Goal: Obtain resource: Obtain resource

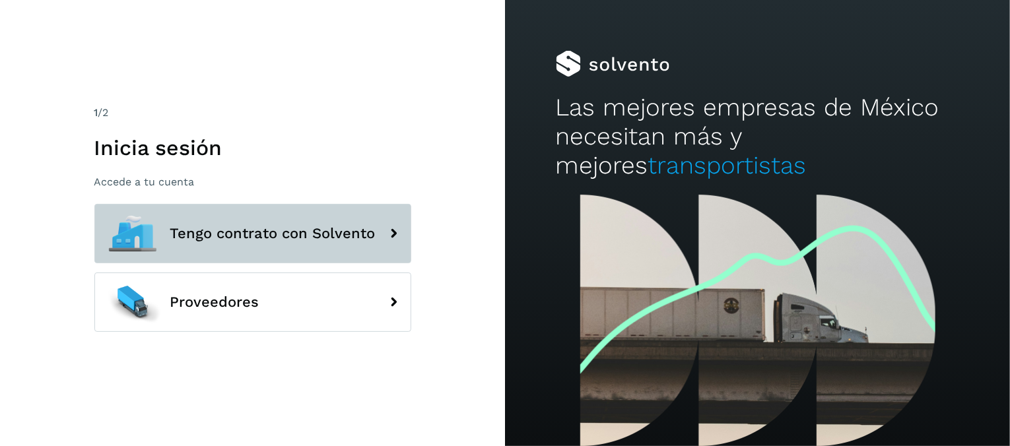
click at [261, 219] on button "Tengo contrato con Solvento" at bounding box center [252, 233] width 317 height 59
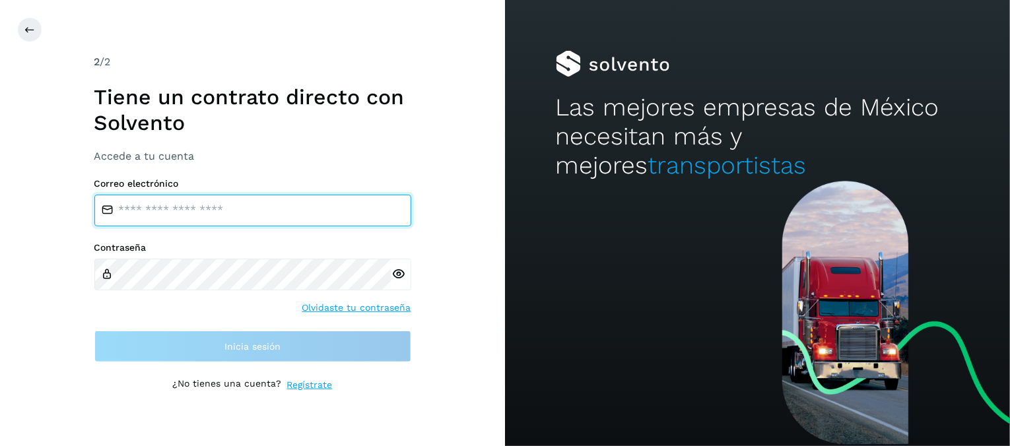
type input "**********"
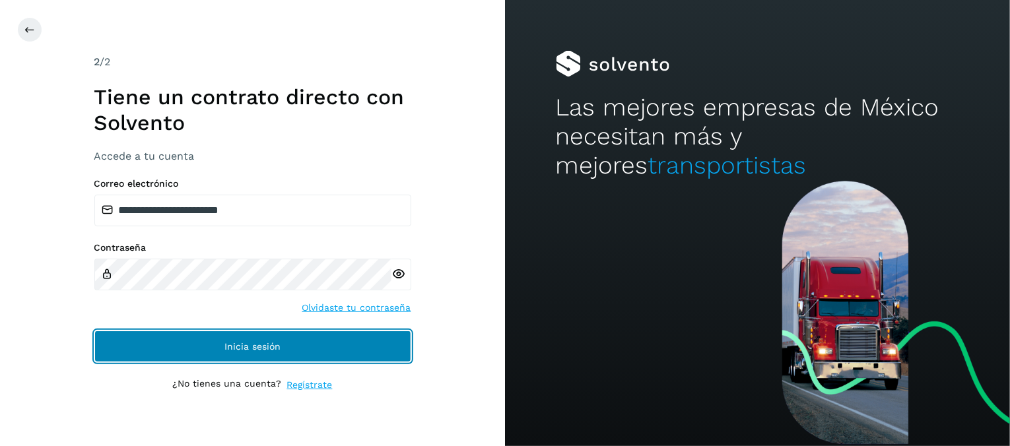
click at [271, 339] on button "Inicia sesión" at bounding box center [252, 347] width 317 height 32
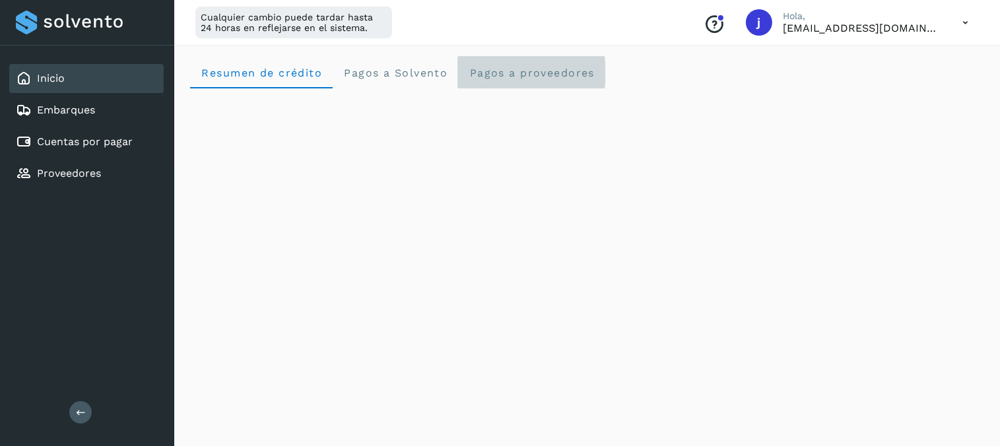
click at [515, 77] on span "Pagos a proveedores" at bounding box center [532, 73] width 126 height 13
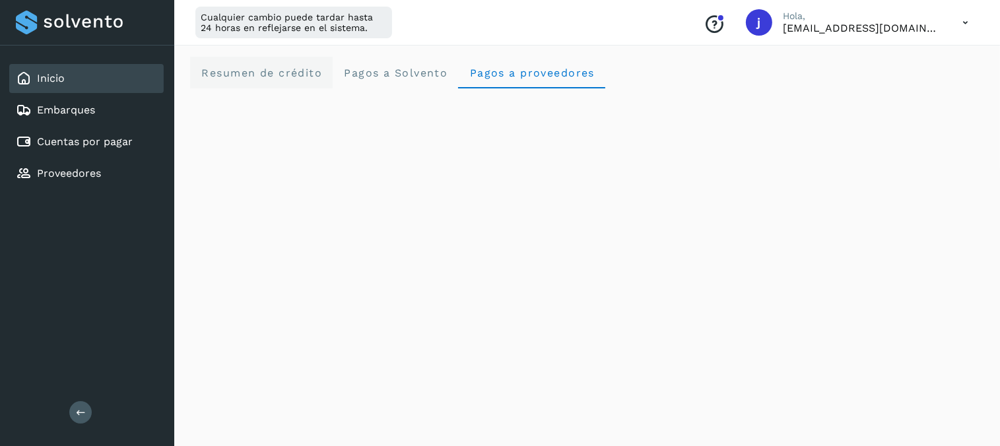
click at [286, 71] on span "Resumen de crédito" at bounding box center [261, 73] width 121 height 13
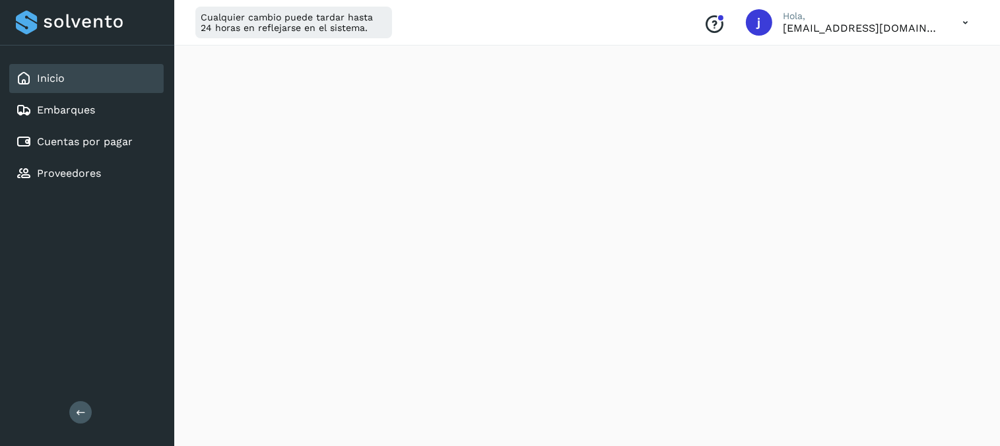
scroll to position [399, 0]
click at [85, 149] on div "Cuentas por pagar" at bounding box center [86, 141] width 154 height 29
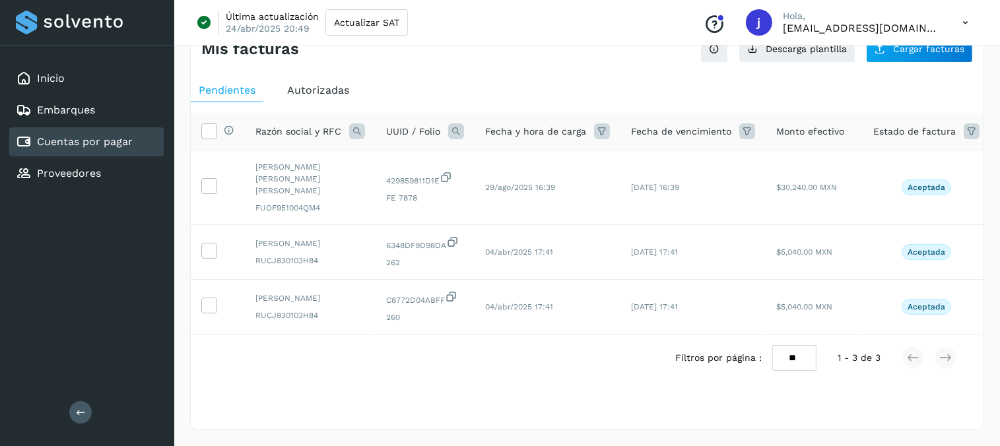
scroll to position [30, 0]
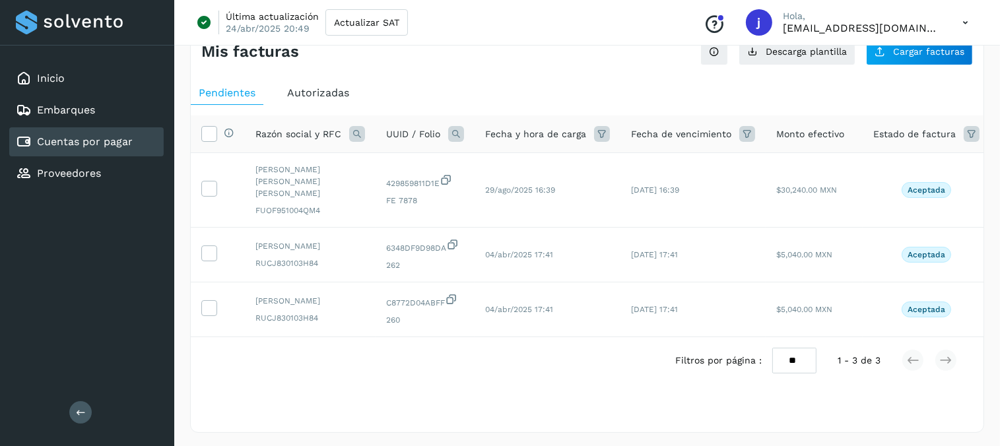
click at [333, 97] on span "Autorizadas" at bounding box center [318, 92] width 62 height 13
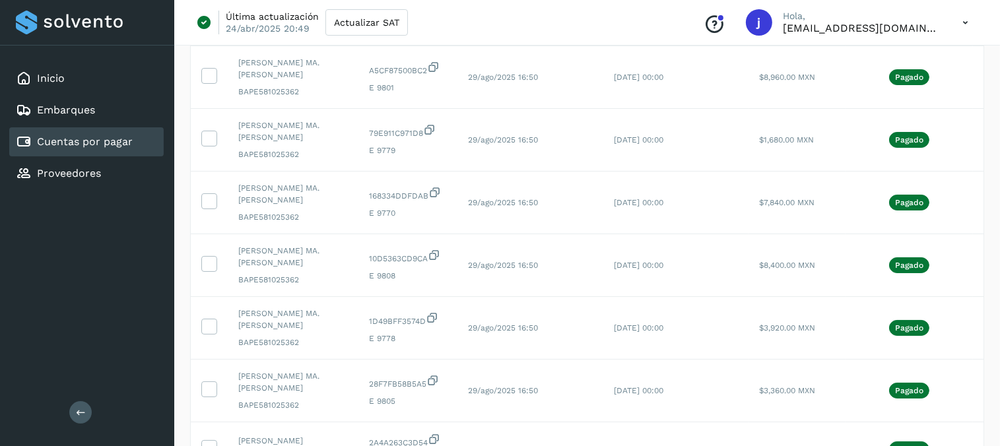
scroll to position [399, 0]
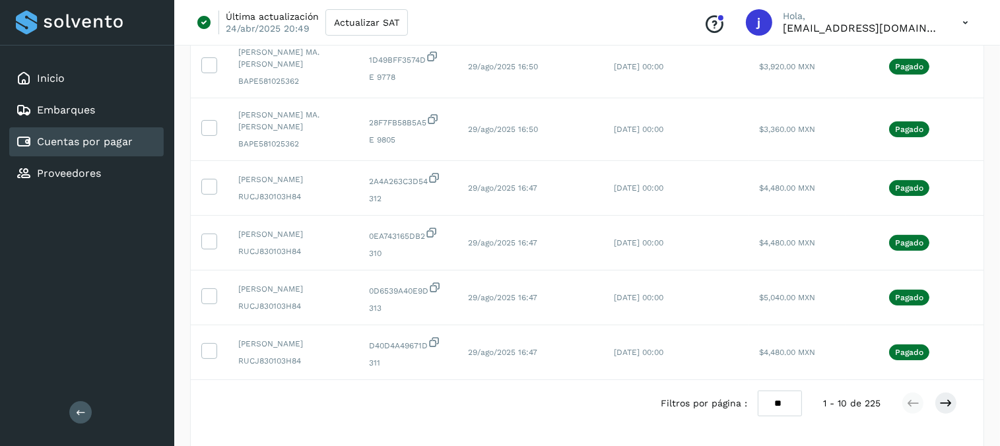
click at [776, 417] on select "** ** **" at bounding box center [780, 404] width 44 height 26
select select "**"
click at [758, 391] on select "** ** **" at bounding box center [780, 404] width 44 height 26
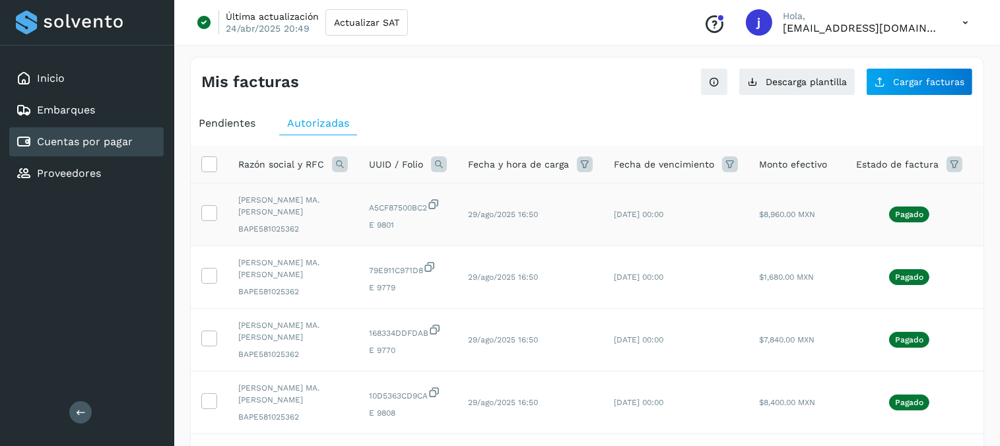
scroll to position [0, 51]
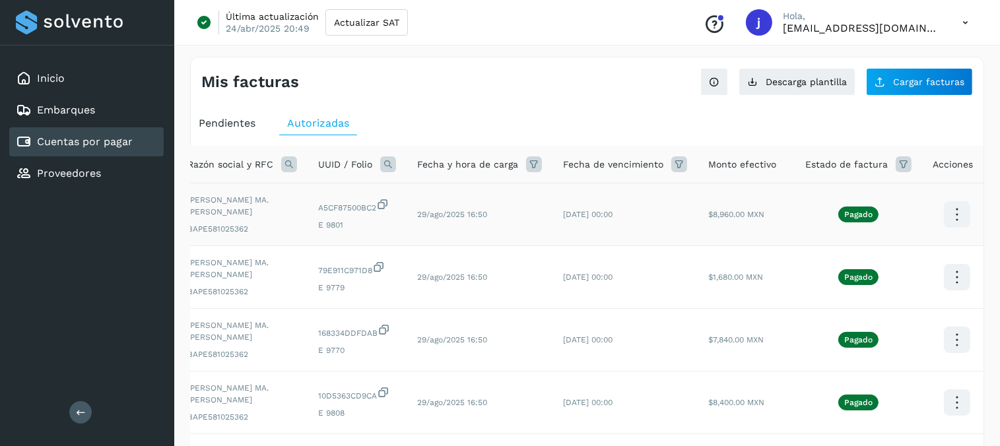
click at [949, 213] on icon at bounding box center [956, 214] width 31 height 31
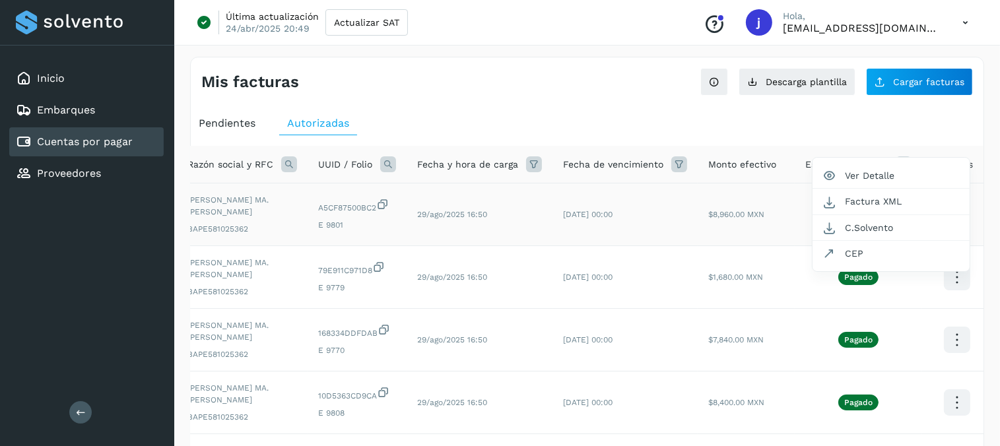
click at [983, 219] on div at bounding box center [500, 223] width 1000 height 446
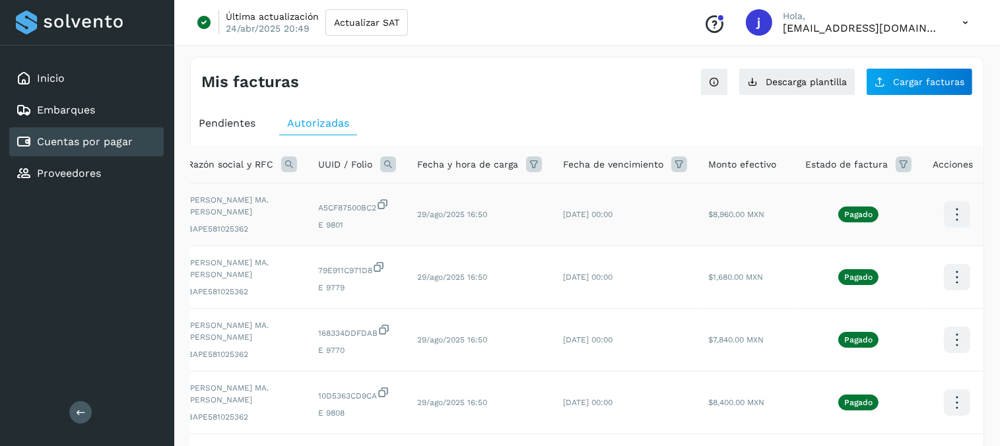
scroll to position [0, 0]
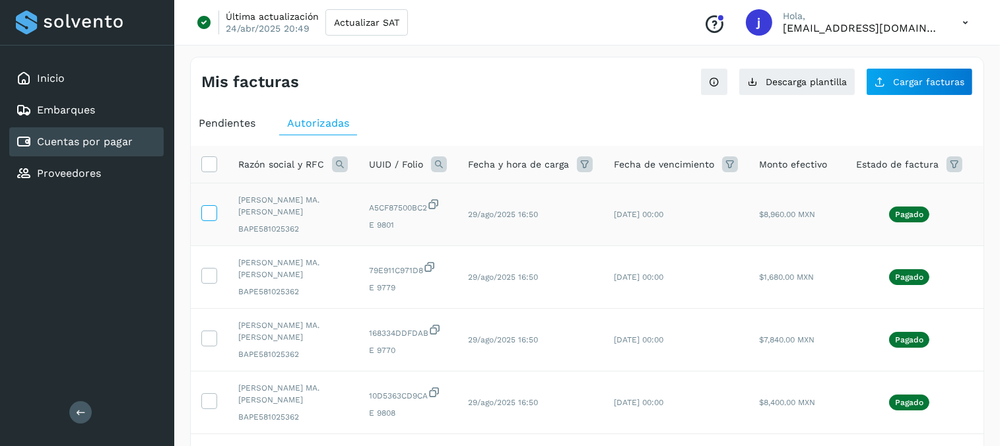
click at [211, 217] on icon at bounding box center [209, 212] width 14 height 14
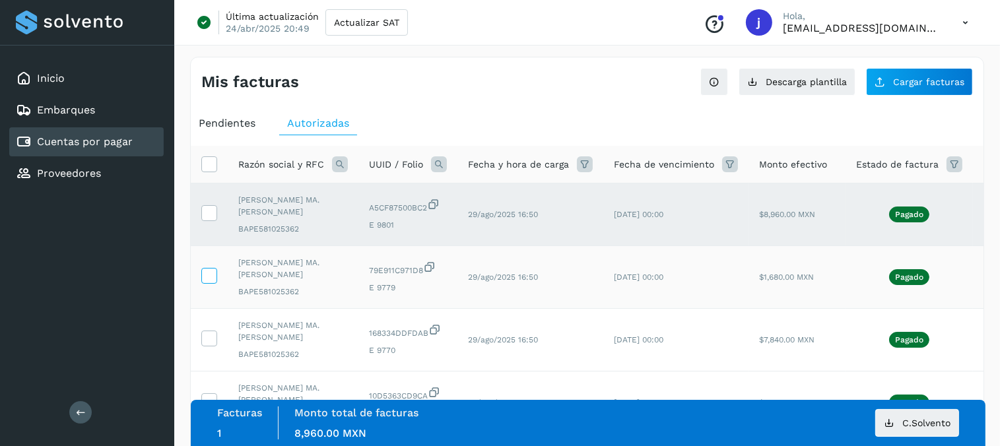
click at [210, 278] on icon at bounding box center [209, 275] width 14 height 14
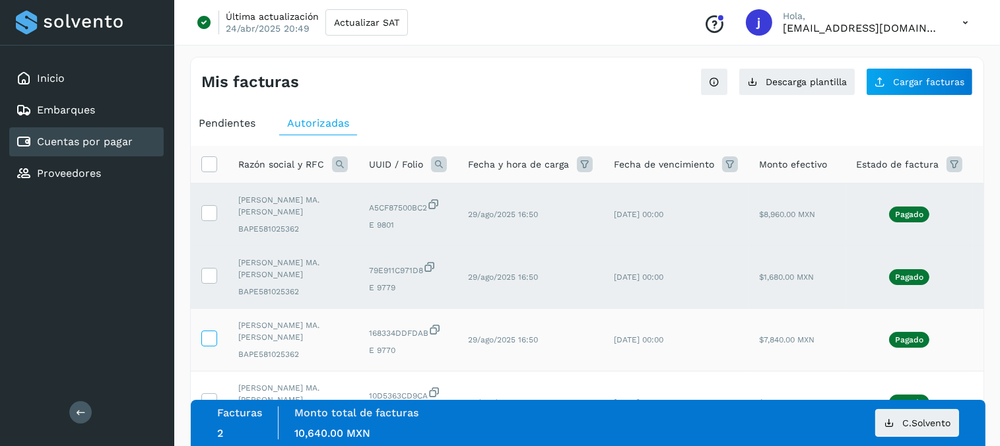
click at [213, 341] on icon at bounding box center [209, 338] width 14 height 14
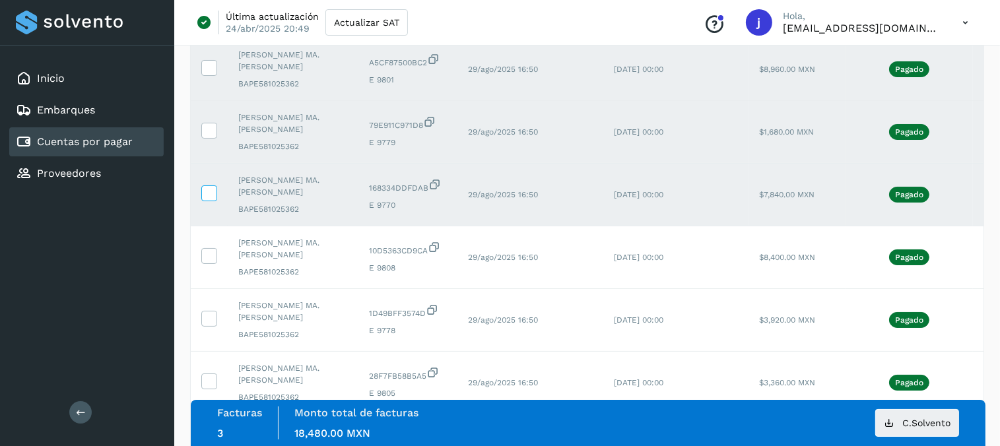
scroll to position [170, 0]
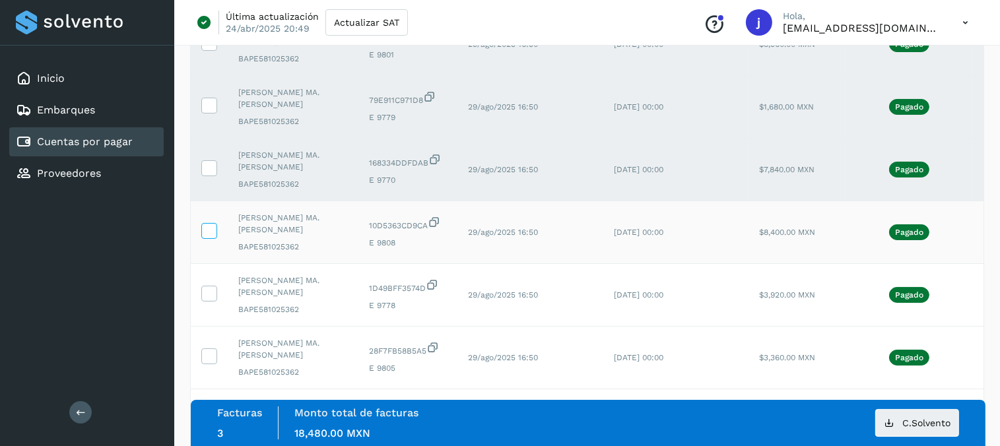
click at [211, 232] on icon at bounding box center [209, 230] width 14 height 14
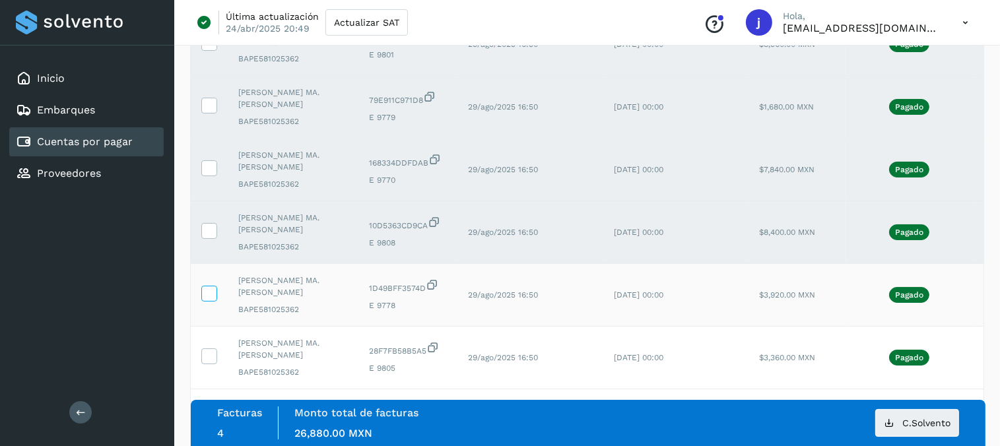
click at [211, 289] on icon at bounding box center [209, 293] width 14 height 14
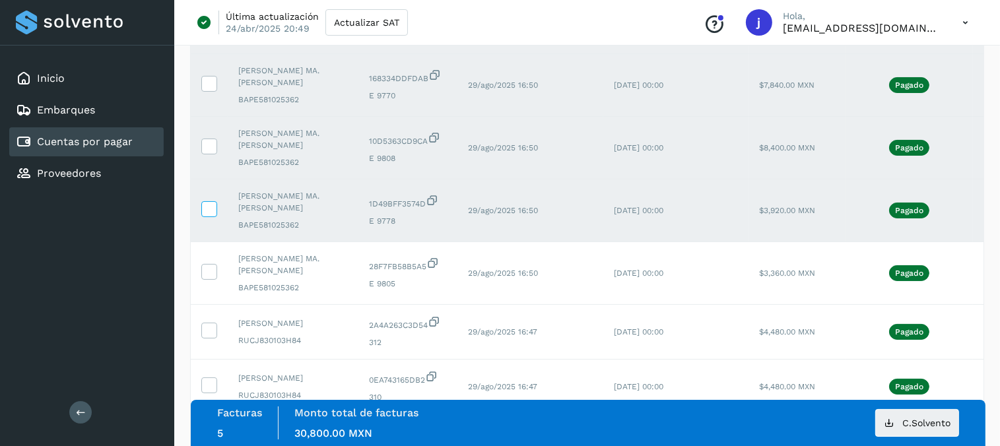
scroll to position [283, 0]
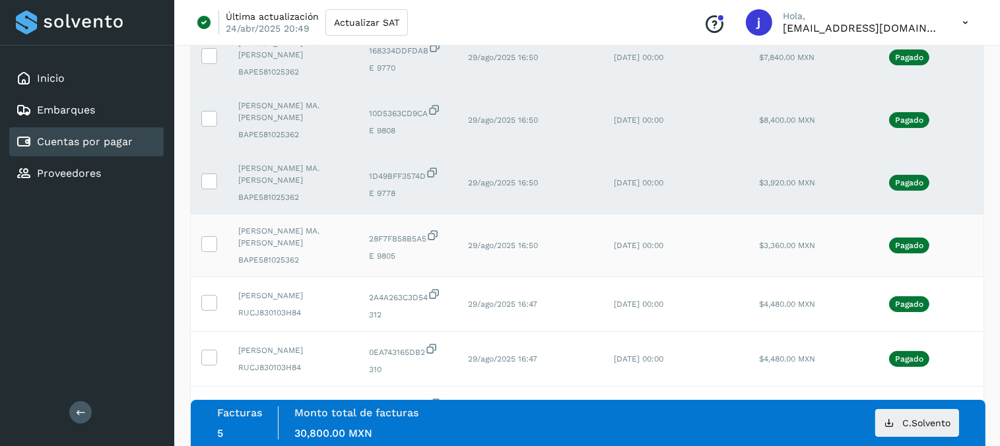
click at [210, 233] on td at bounding box center [209, 246] width 37 height 63
click at [210, 245] on icon at bounding box center [209, 243] width 14 height 14
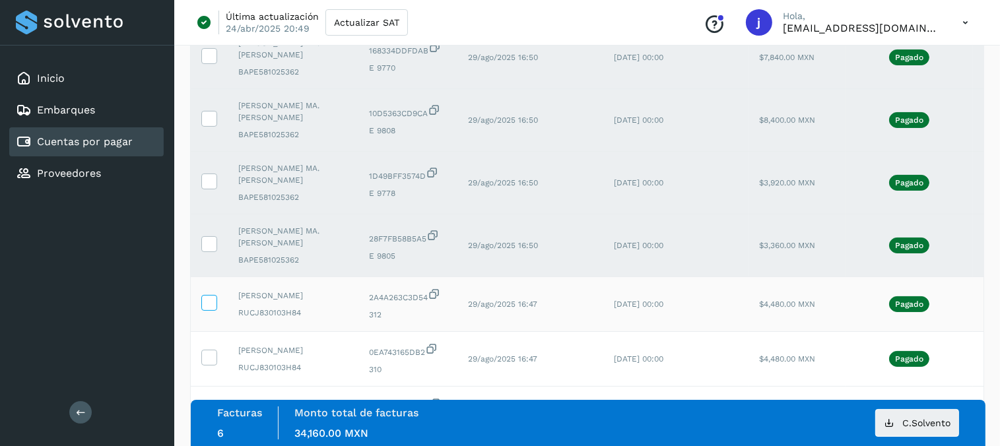
click at [206, 307] on icon at bounding box center [209, 302] width 14 height 14
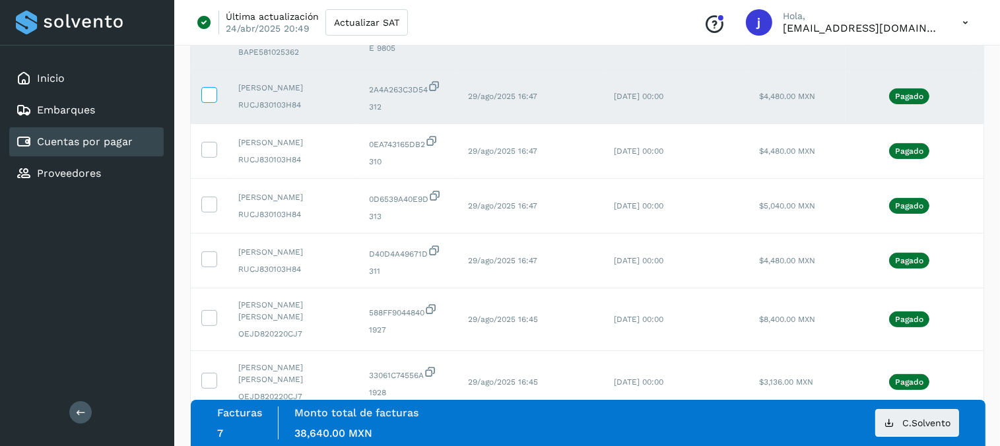
scroll to position [510, 0]
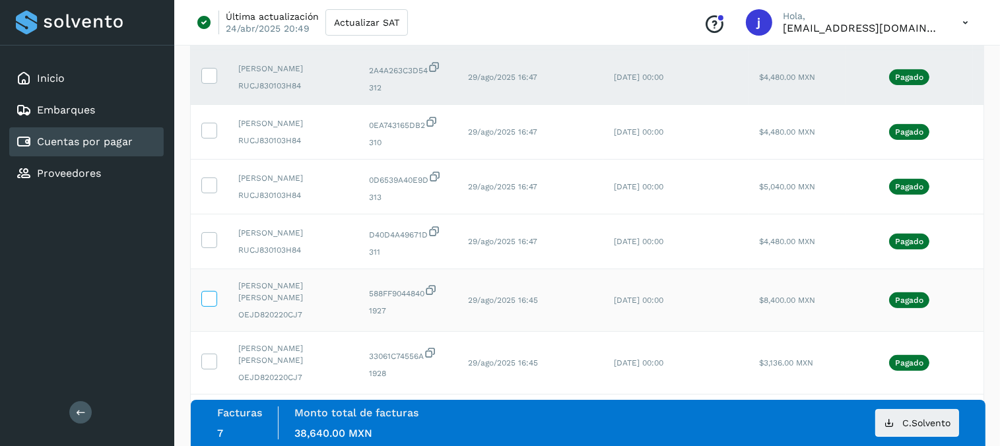
click at [211, 291] on icon at bounding box center [209, 298] width 14 height 14
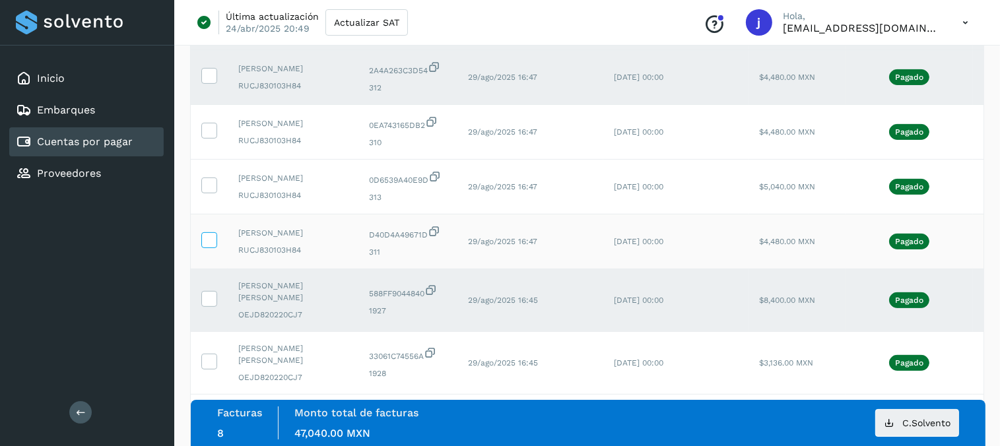
click at [212, 236] on icon at bounding box center [209, 239] width 14 height 14
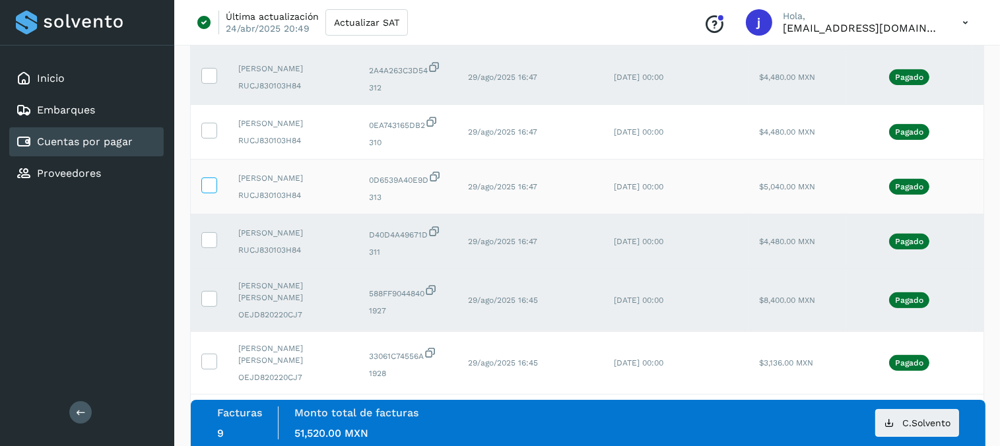
click at [207, 186] on icon at bounding box center [209, 185] width 14 height 14
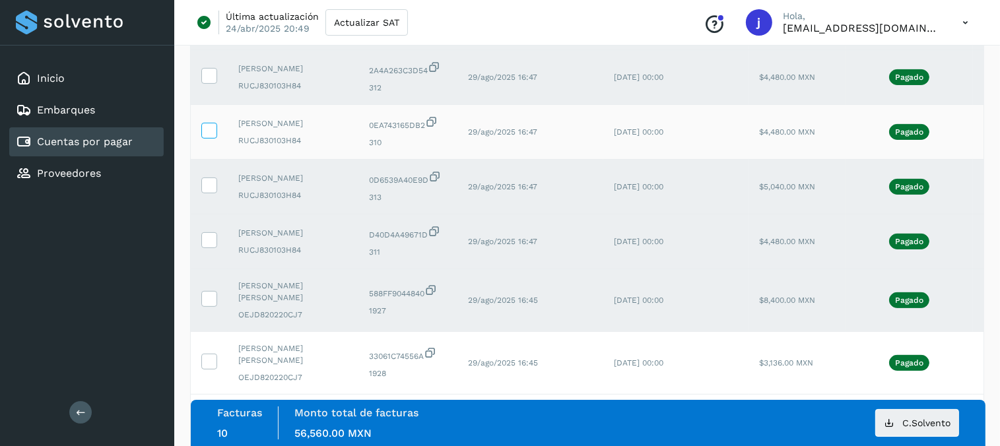
click at [213, 125] on icon at bounding box center [209, 130] width 14 height 14
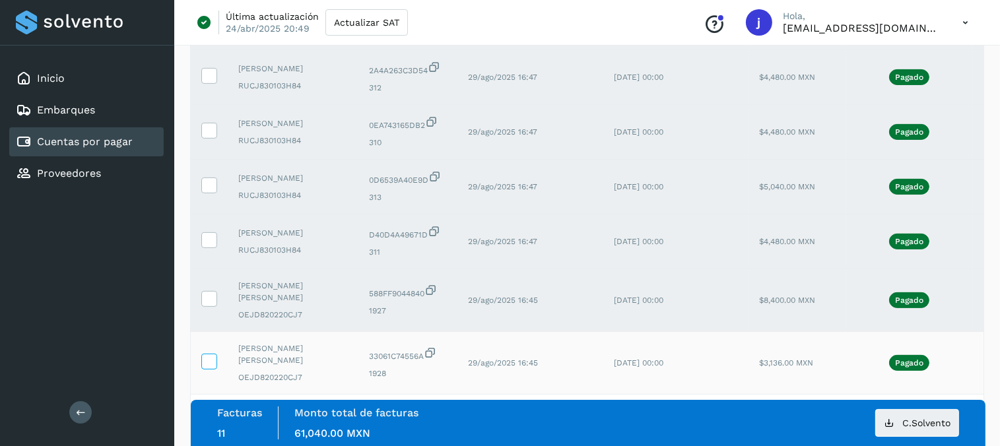
click at [210, 356] on icon at bounding box center [209, 361] width 14 height 14
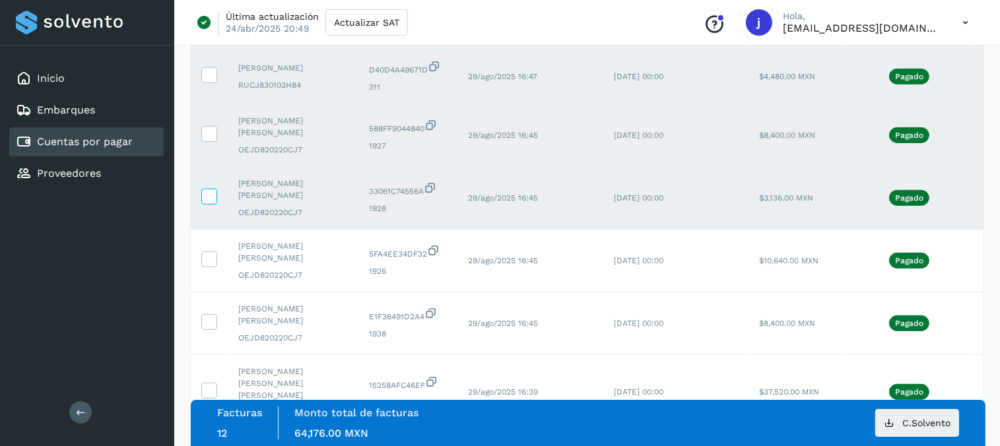
scroll to position [720, 0]
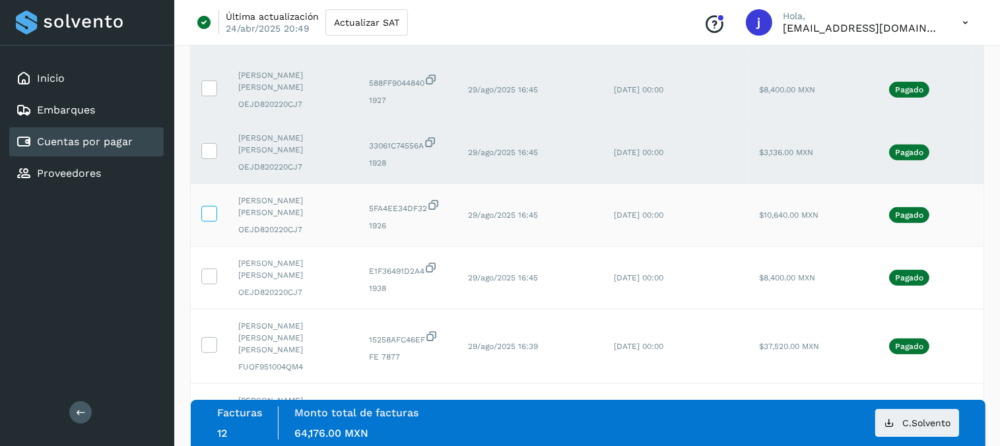
click at [213, 220] on label at bounding box center [209, 214] width 16 height 16
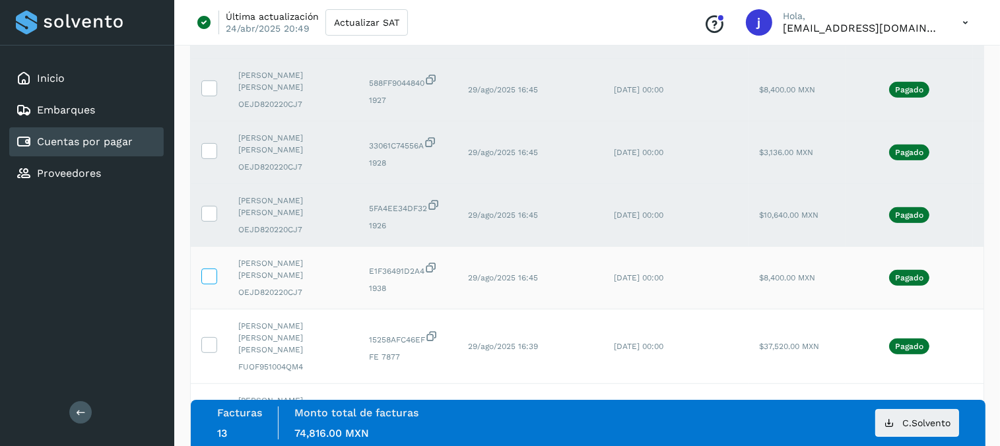
click at [211, 273] on icon at bounding box center [209, 276] width 14 height 14
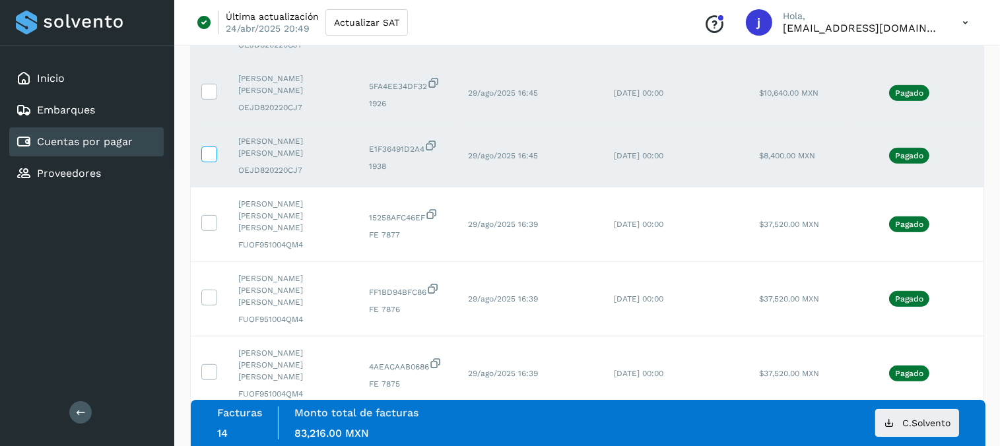
scroll to position [847, 0]
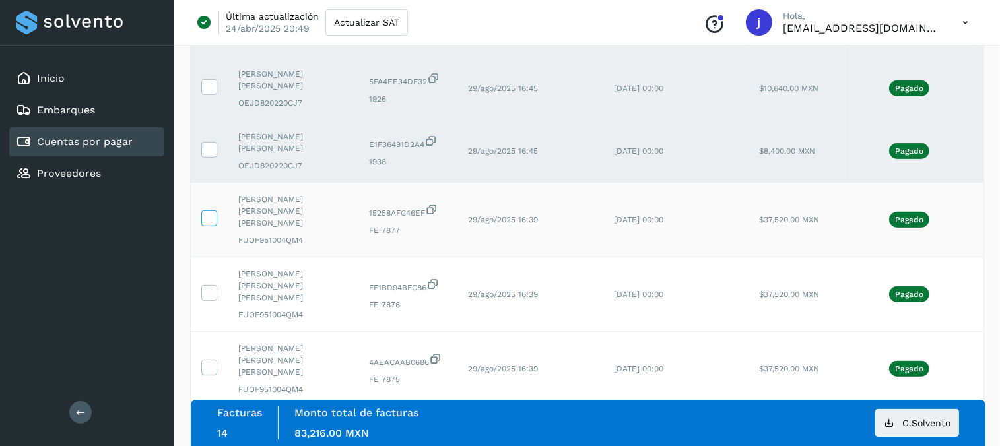
click at [212, 211] on icon at bounding box center [209, 218] width 14 height 14
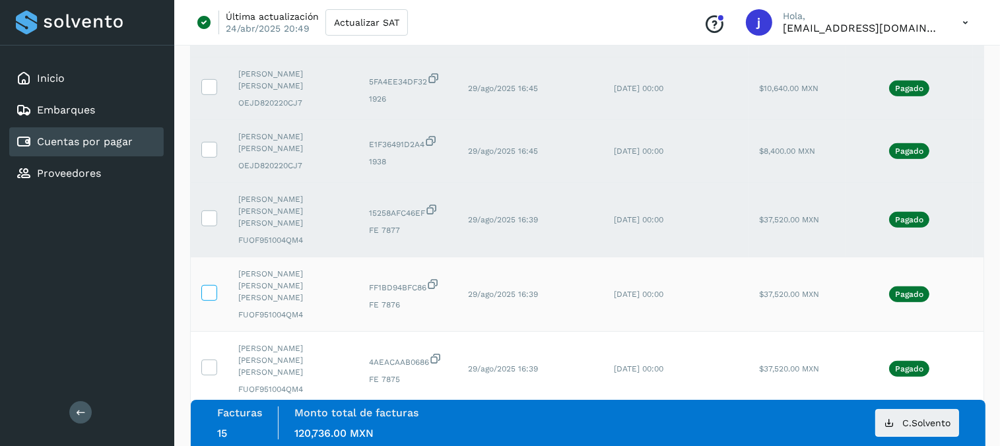
click at [209, 285] on icon at bounding box center [209, 292] width 14 height 14
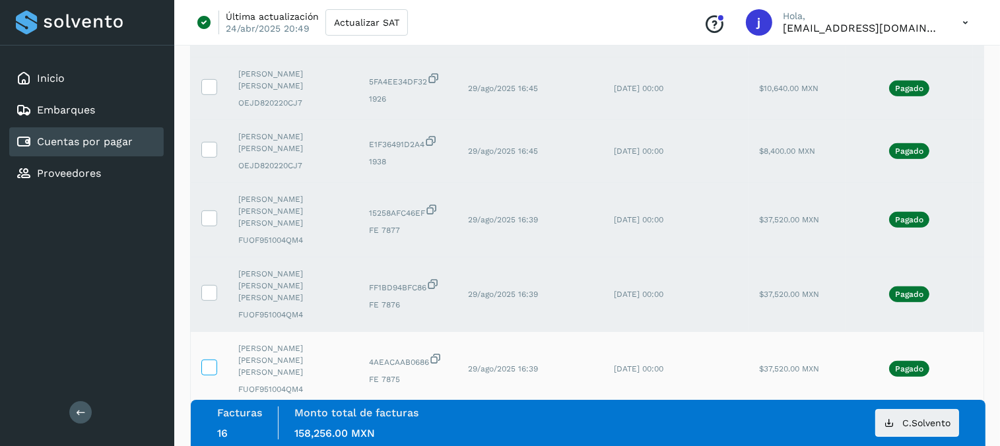
click at [211, 360] on icon at bounding box center [209, 367] width 14 height 14
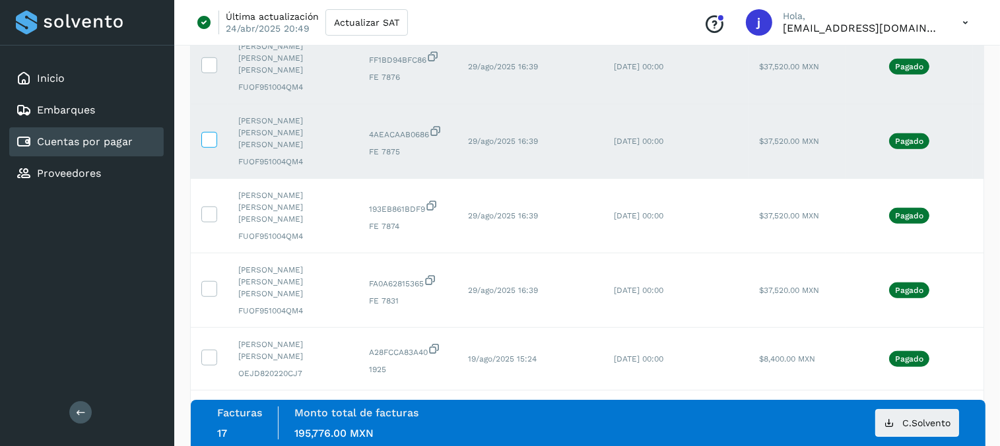
scroll to position [1075, 0]
click at [211, 207] on icon at bounding box center [209, 214] width 14 height 14
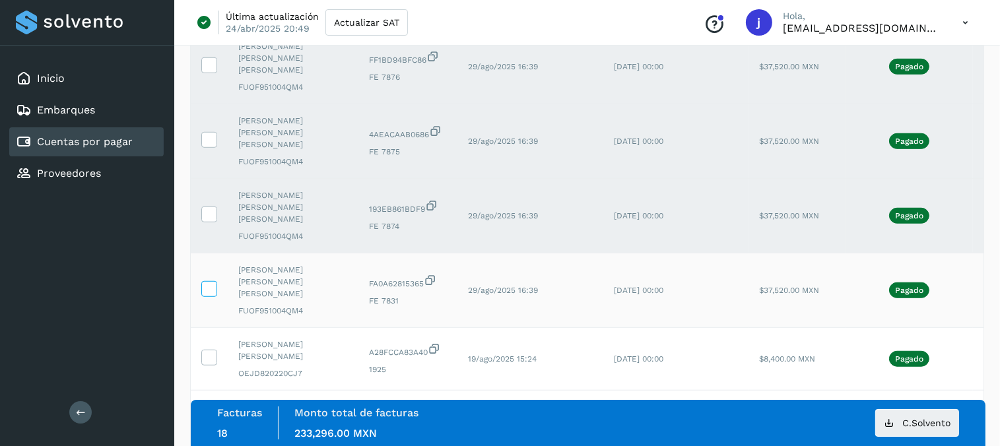
click at [209, 281] on icon at bounding box center [209, 288] width 14 height 14
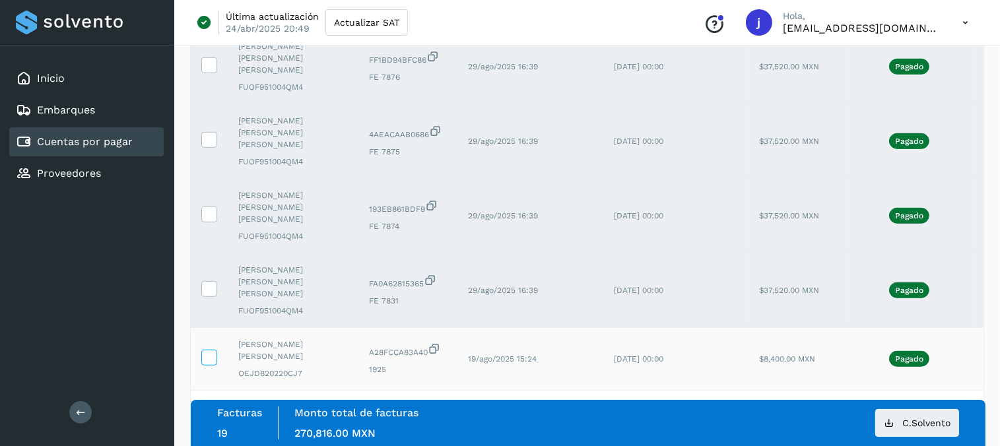
click at [205, 350] on icon at bounding box center [209, 357] width 14 height 14
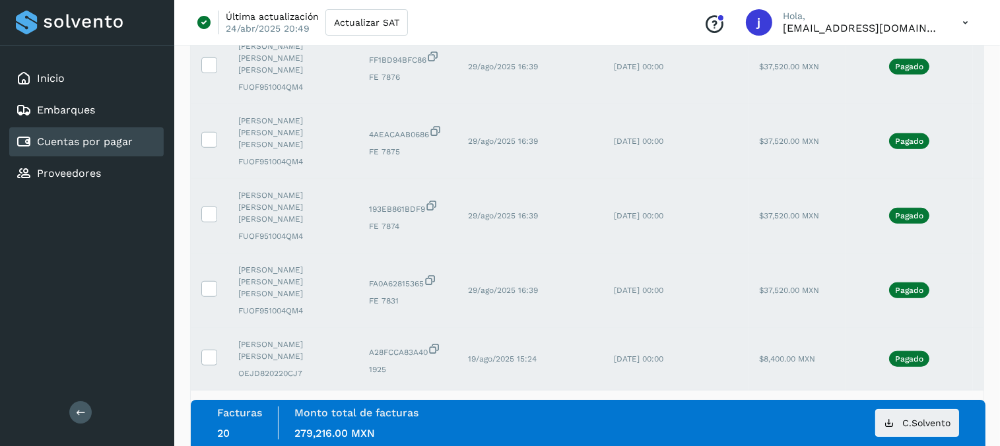
click at [206, 413] on icon at bounding box center [209, 420] width 14 height 14
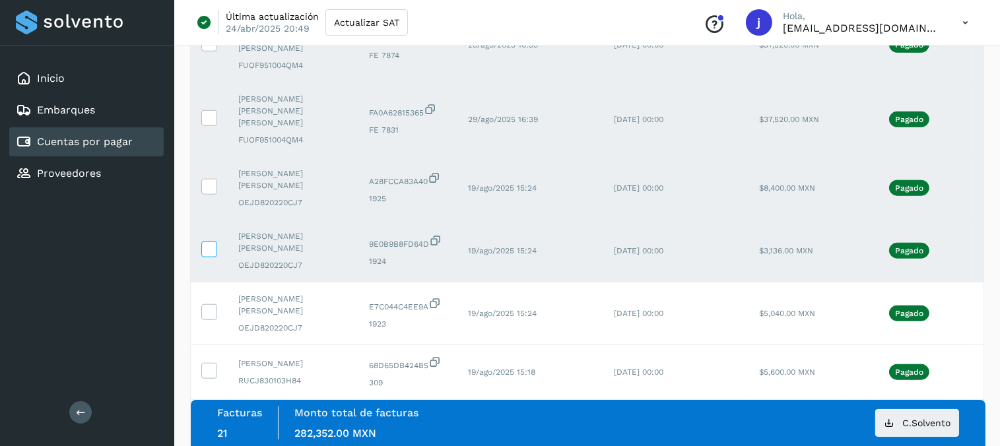
scroll to position [1246, 0]
click at [213, 310] on span at bounding box center [209, 314] width 14 height 9
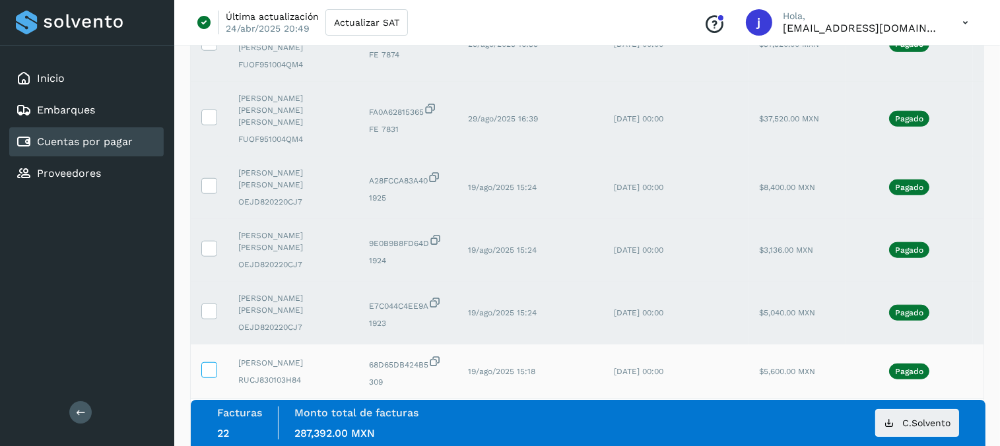
click at [212, 362] on icon at bounding box center [209, 369] width 14 height 14
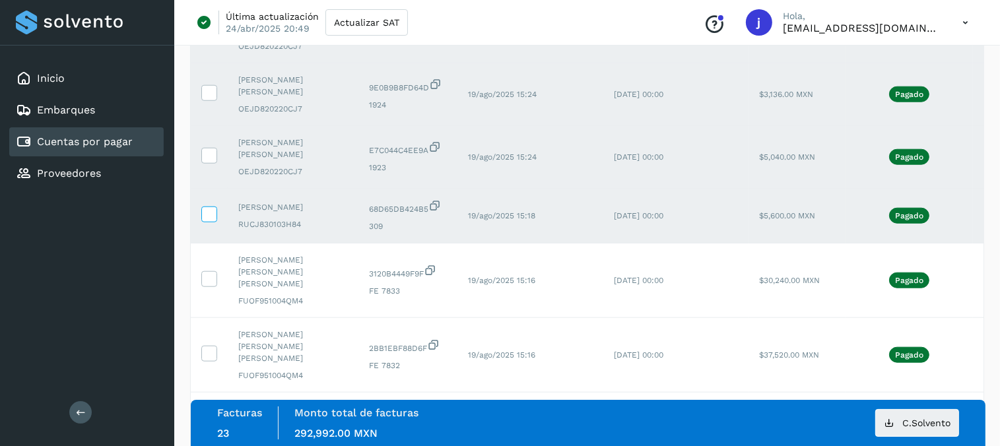
scroll to position [1405, 0]
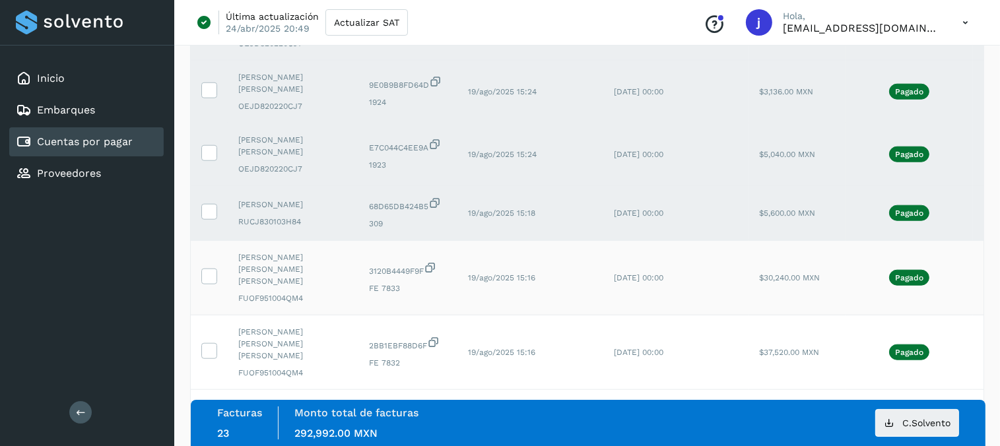
click at [214, 241] on td at bounding box center [209, 278] width 37 height 75
click at [211, 343] on icon at bounding box center [209, 350] width 14 height 14
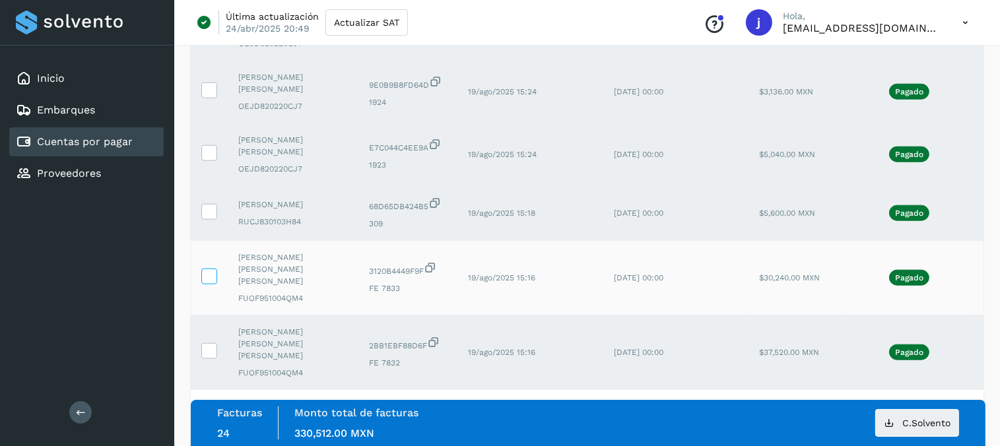
click at [214, 269] on icon at bounding box center [209, 276] width 14 height 14
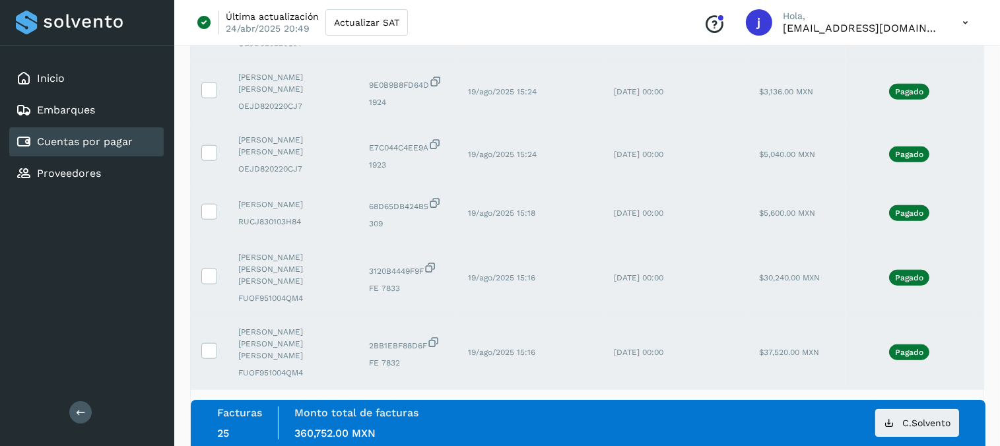
click at [211, 408] on icon at bounding box center [209, 415] width 14 height 14
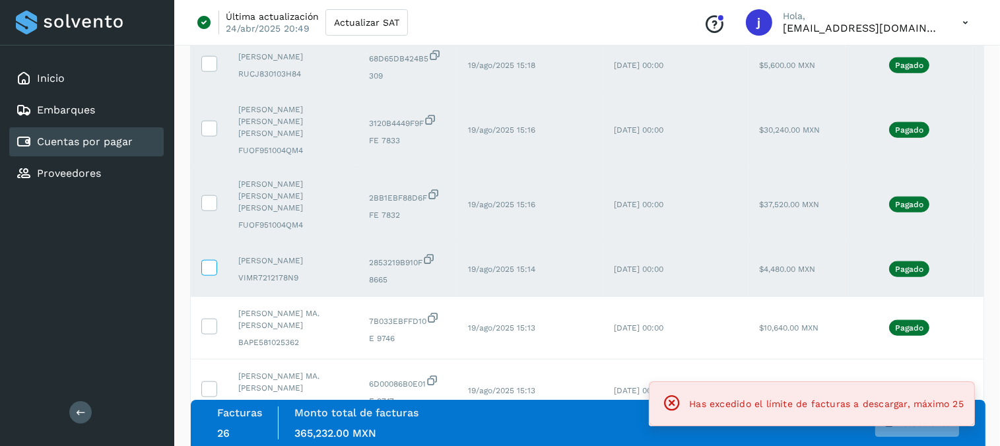
scroll to position [1553, 0]
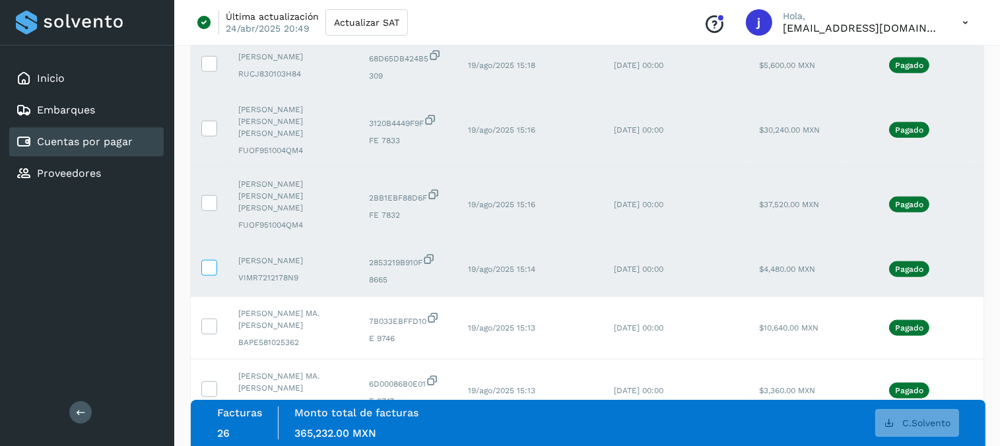
click at [214, 260] on icon at bounding box center [209, 267] width 14 height 14
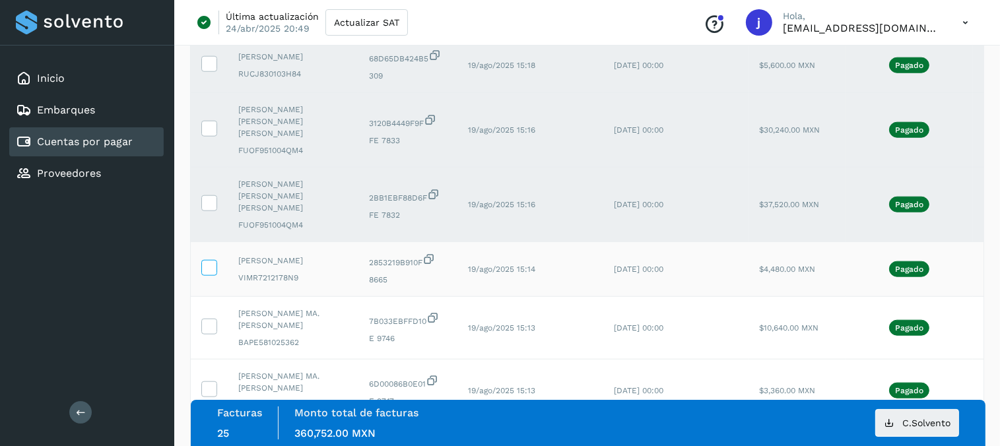
click at [210, 260] on label at bounding box center [209, 268] width 16 height 16
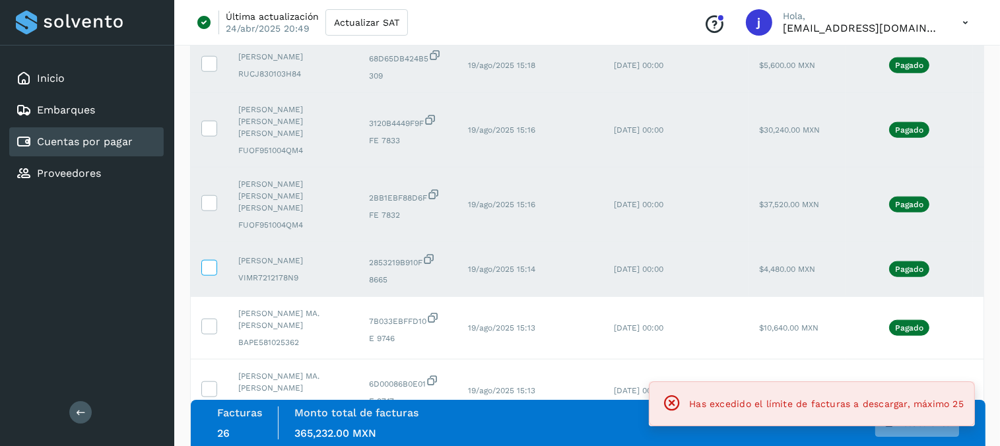
click at [210, 260] on label at bounding box center [209, 268] width 16 height 16
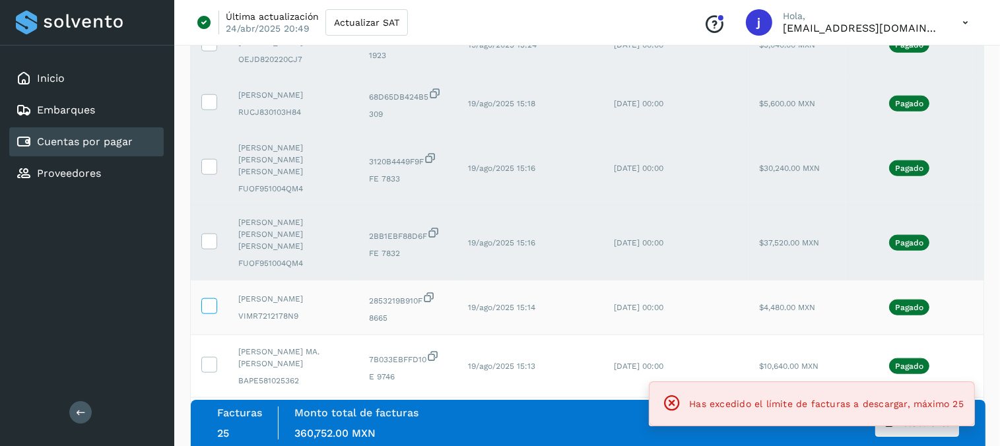
scroll to position [1512, 0]
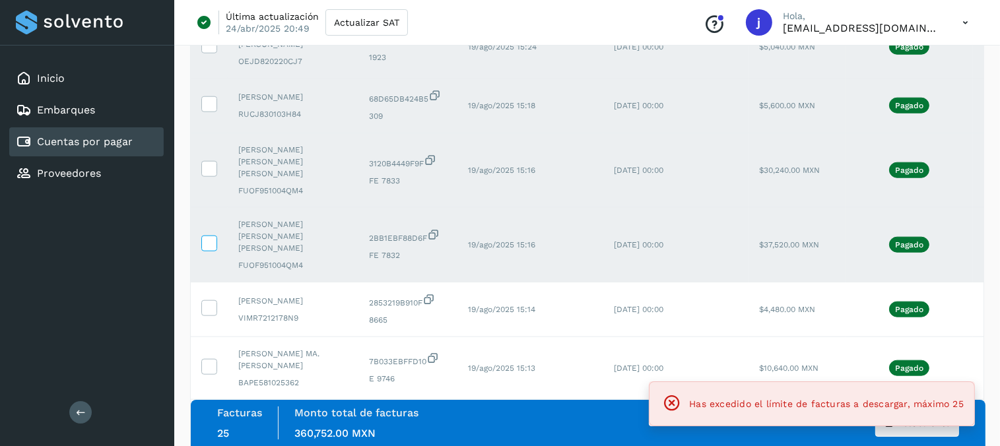
click at [210, 236] on icon at bounding box center [209, 243] width 14 height 14
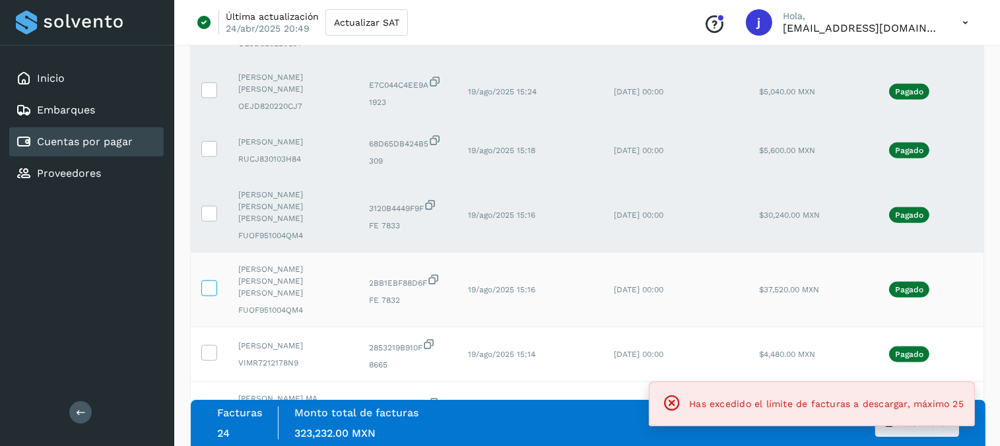
scroll to position [1467, 0]
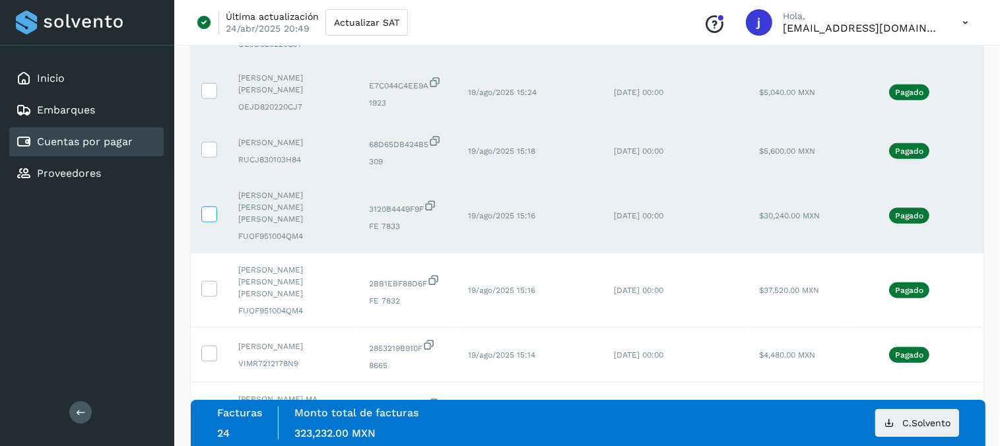
click at [211, 207] on icon at bounding box center [209, 214] width 14 height 14
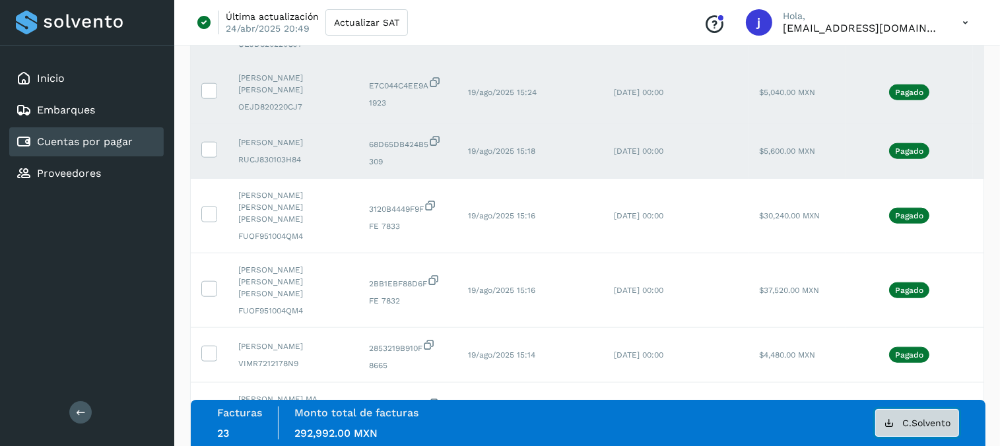
click at [889, 423] on icon at bounding box center [889, 423] width 11 height 11
click at [211, 142] on icon at bounding box center [209, 149] width 14 height 14
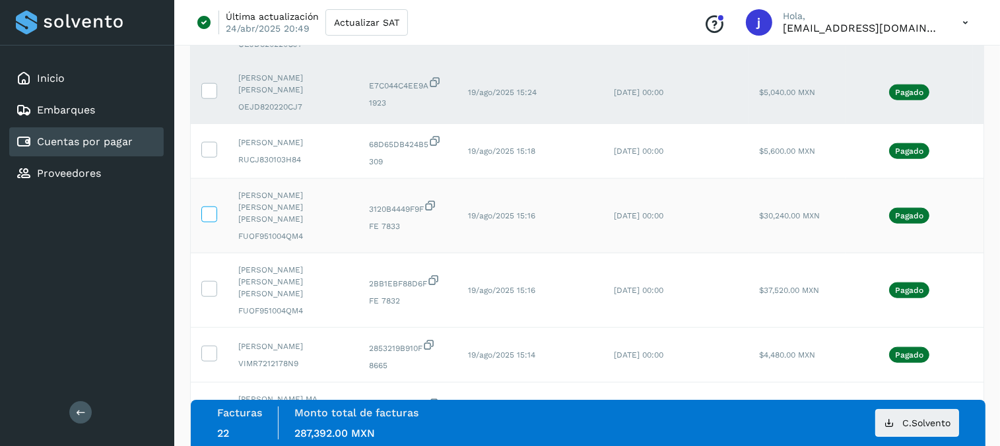
click at [205, 207] on icon at bounding box center [209, 214] width 14 height 14
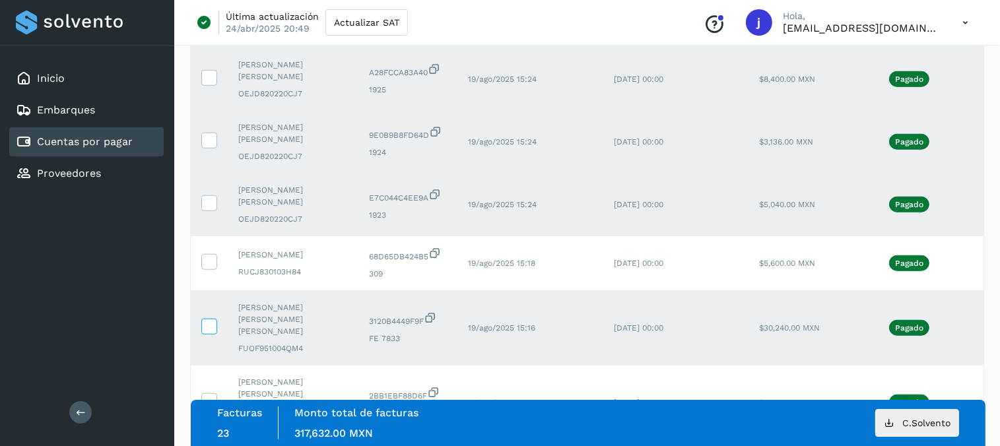
scroll to position [1349, 0]
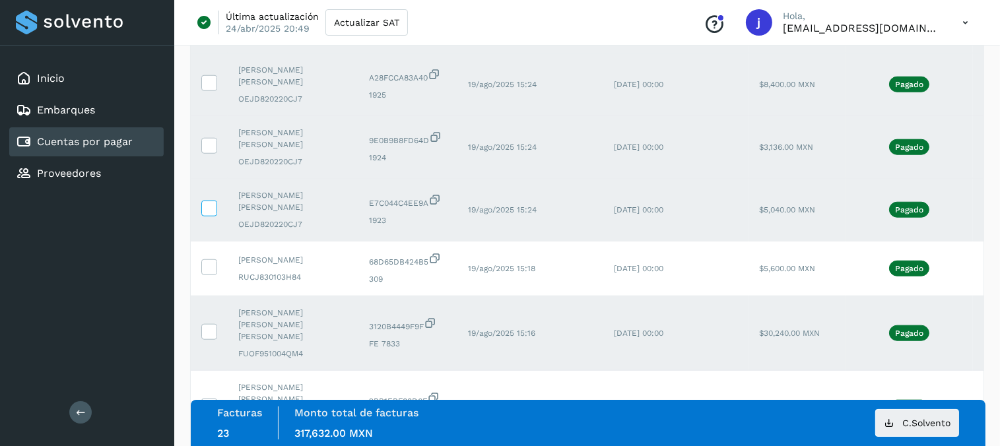
click at [206, 201] on icon at bounding box center [209, 208] width 14 height 14
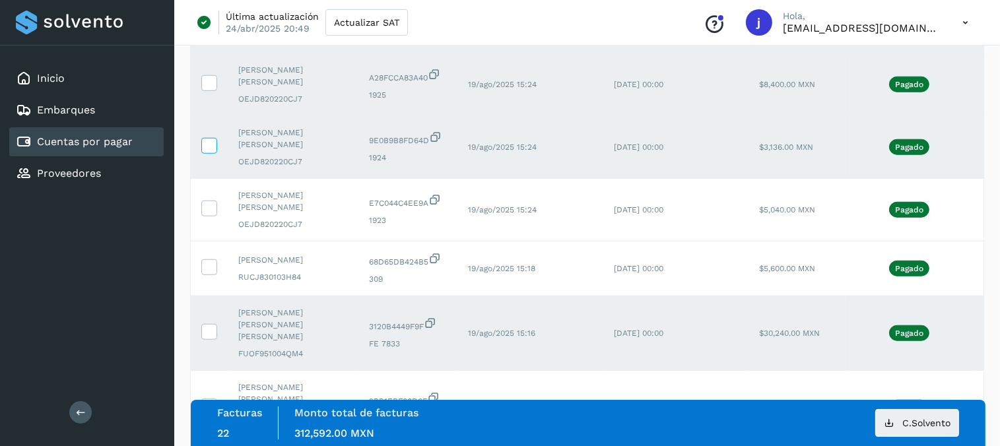
click at [208, 144] on span at bounding box center [209, 148] width 14 height 9
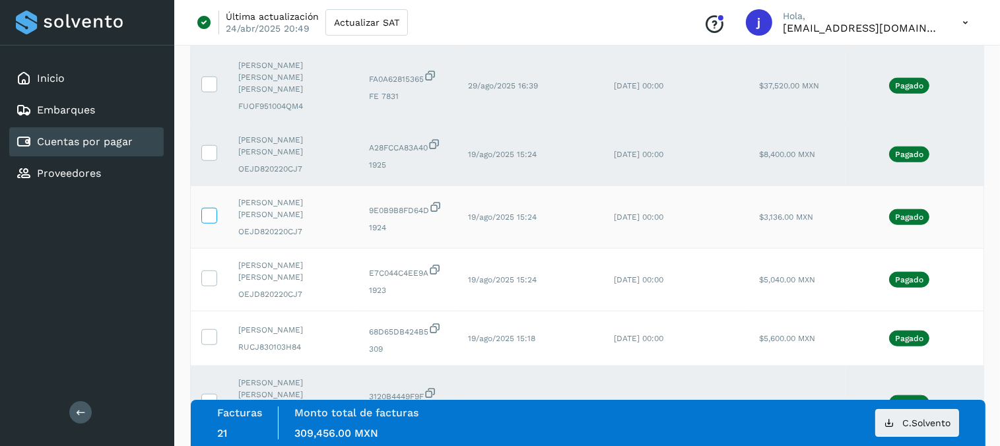
click at [208, 145] on icon at bounding box center [209, 152] width 14 height 14
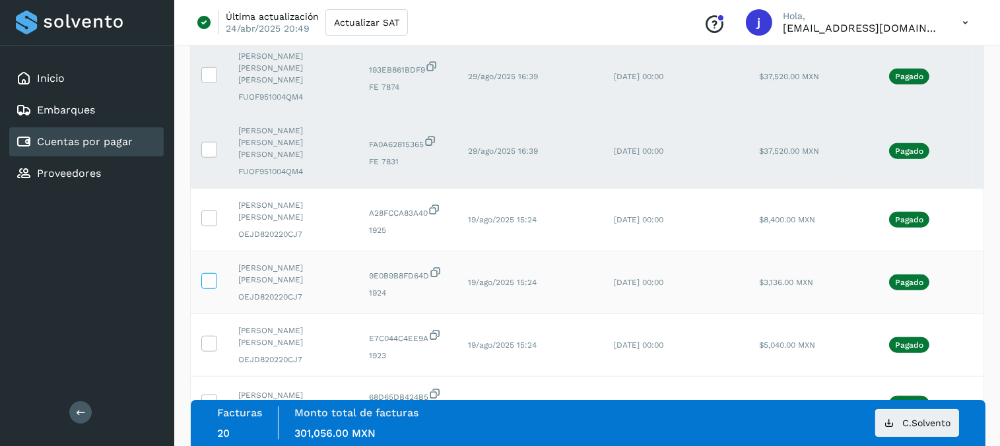
click at [208, 142] on icon at bounding box center [209, 149] width 14 height 14
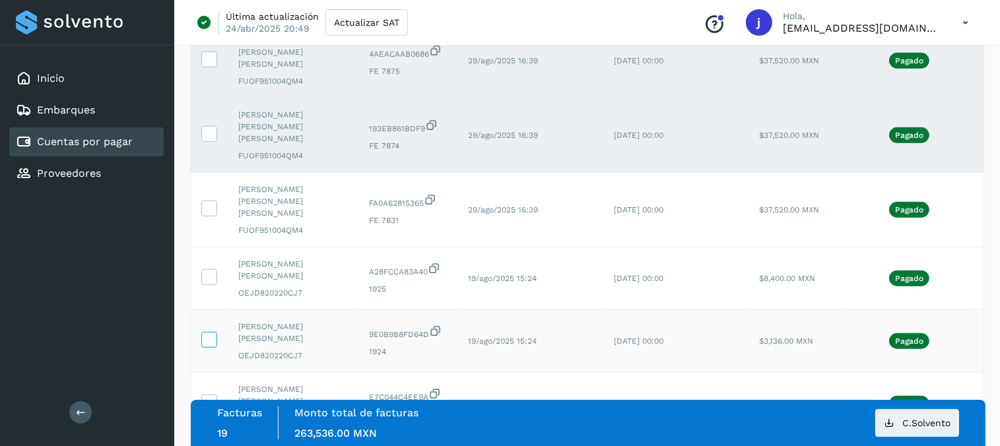
click at [208, 126] on icon at bounding box center [209, 133] width 14 height 14
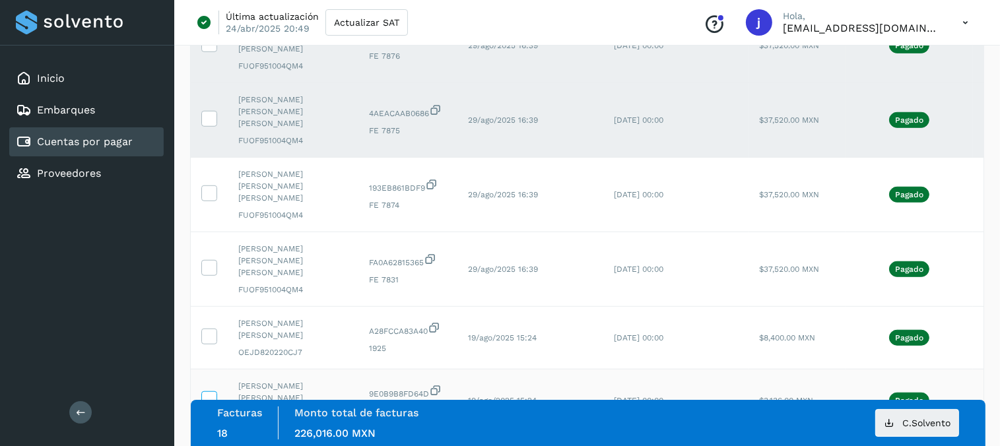
click at [208, 111] on icon at bounding box center [209, 118] width 14 height 14
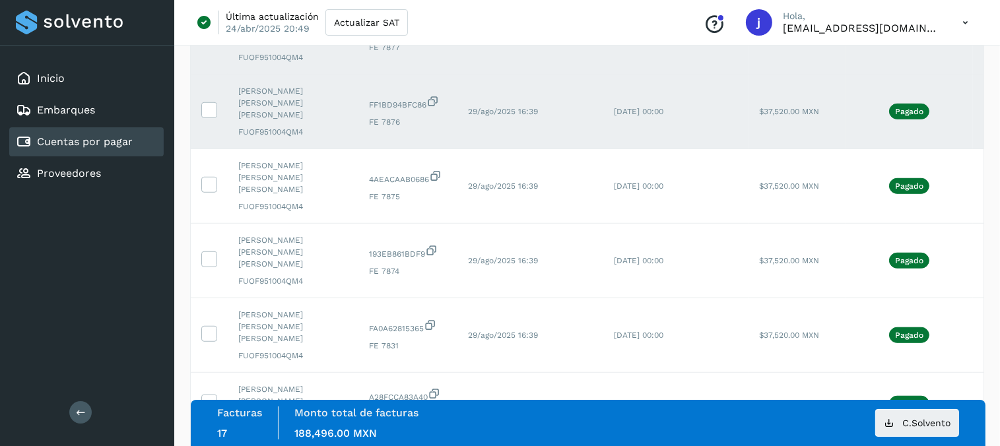
click at [208, 102] on icon at bounding box center [209, 109] width 14 height 14
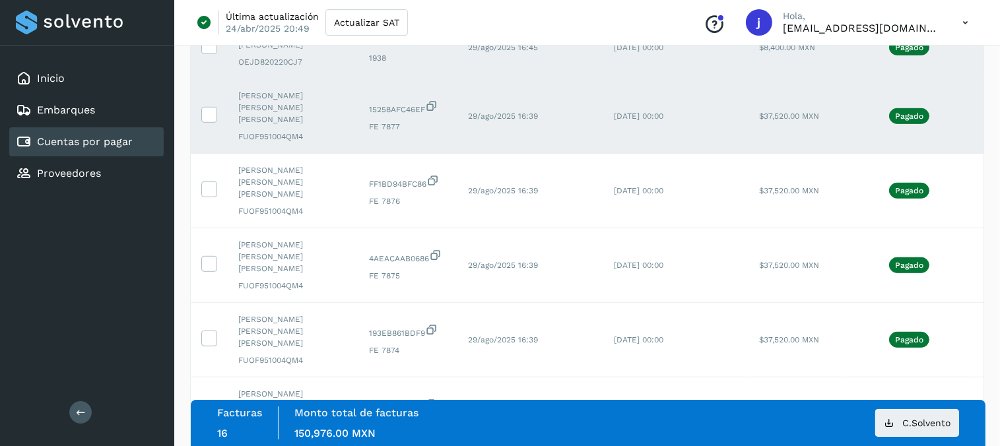
scroll to position [951, 0]
click at [209, 96] on td at bounding box center [209, 116] width 37 height 75
click at [209, 107] on icon at bounding box center [209, 114] width 14 height 14
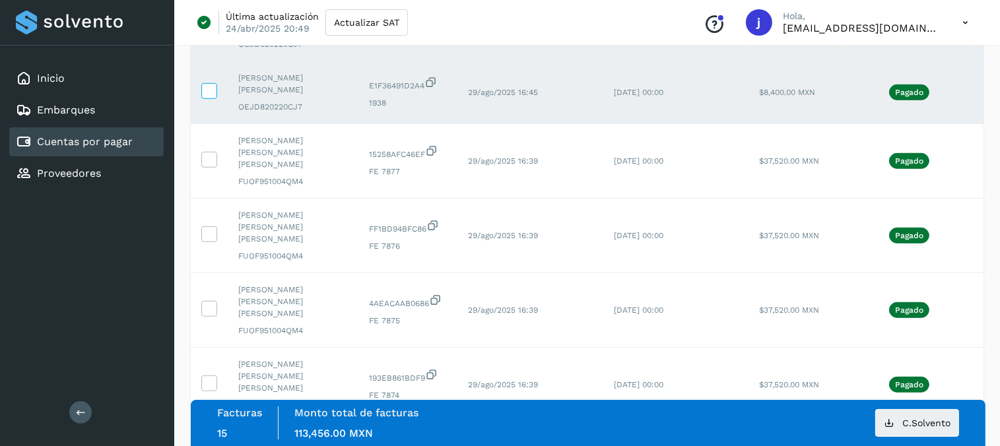
click at [211, 88] on icon at bounding box center [209, 90] width 14 height 14
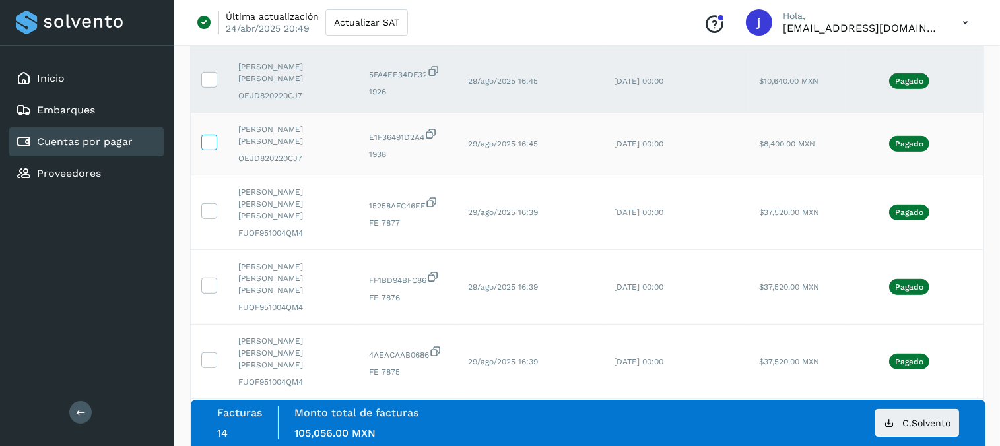
scroll to position [853, 0]
click at [211, 83] on icon at bounding box center [209, 80] width 14 height 14
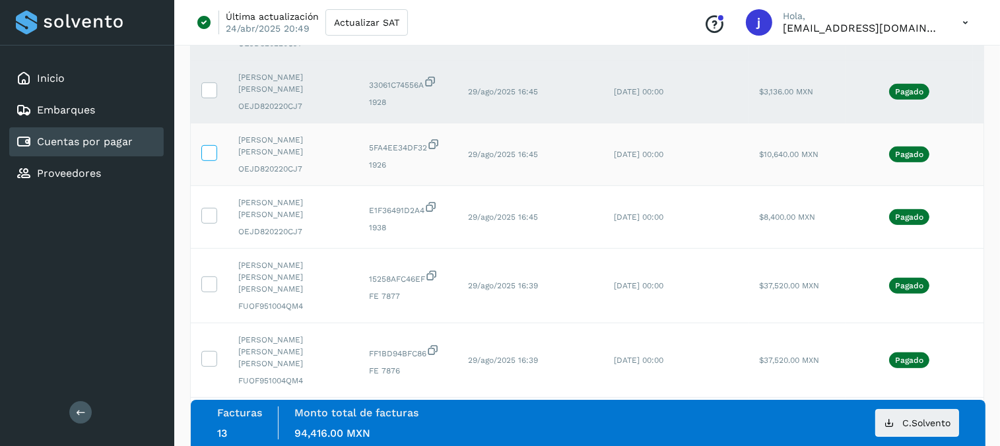
click at [211, 83] on icon at bounding box center [209, 90] width 14 height 14
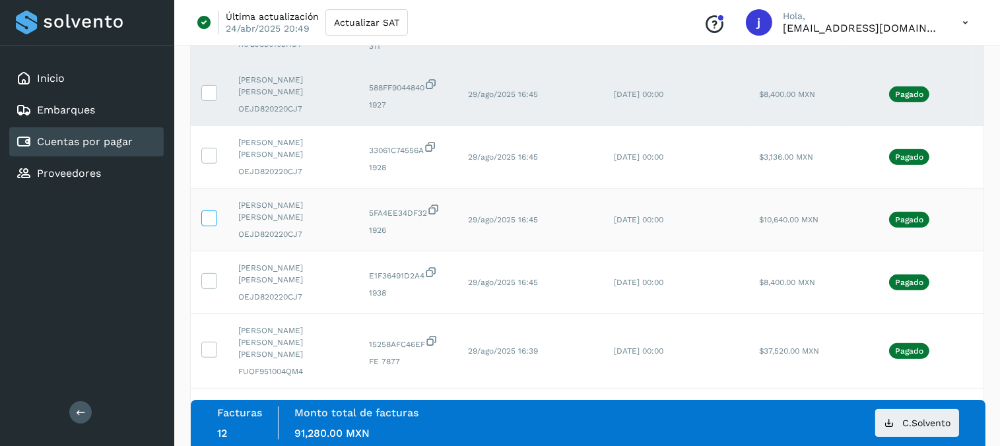
scroll to position [710, 0]
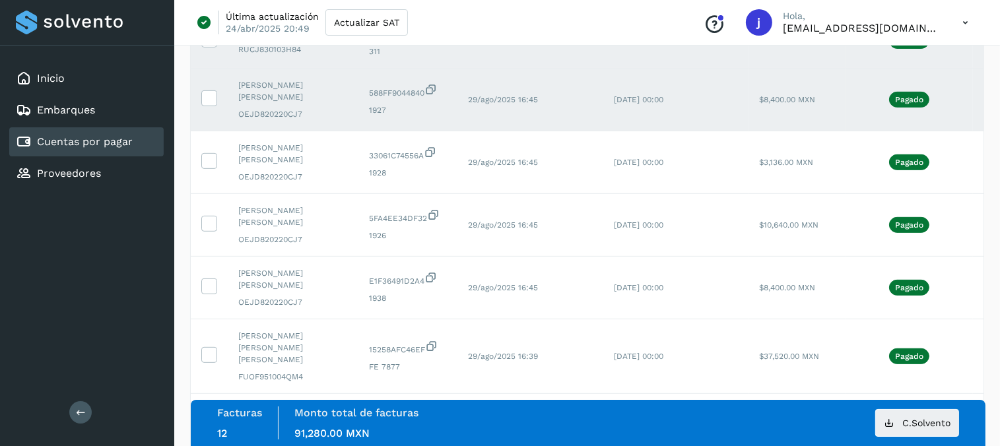
click at [211, 88] on td at bounding box center [209, 100] width 37 height 63
click at [211, 90] on icon at bounding box center [209, 97] width 14 height 14
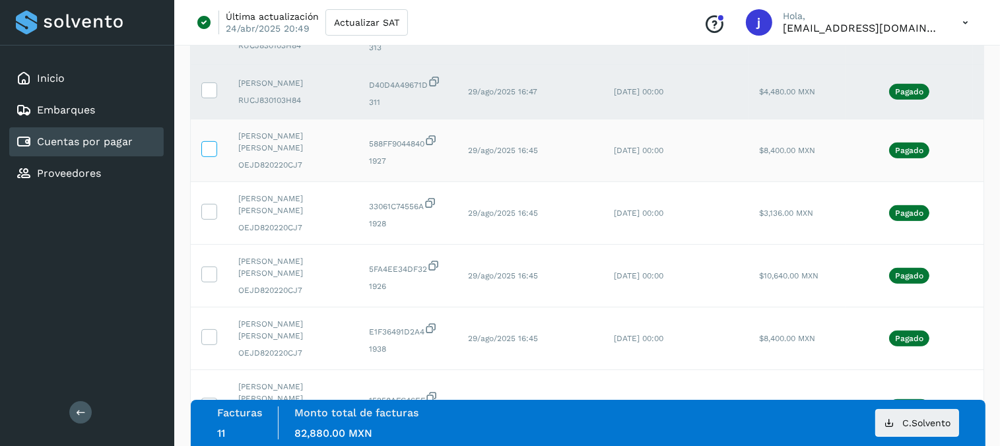
click at [211, 88] on icon at bounding box center [209, 90] width 14 height 14
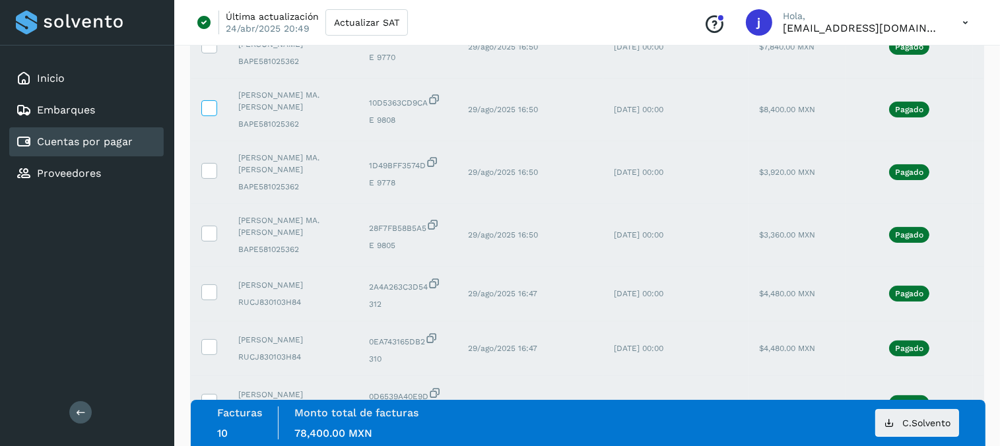
scroll to position [292, 0]
click at [211, 109] on icon at bounding box center [209, 108] width 14 height 14
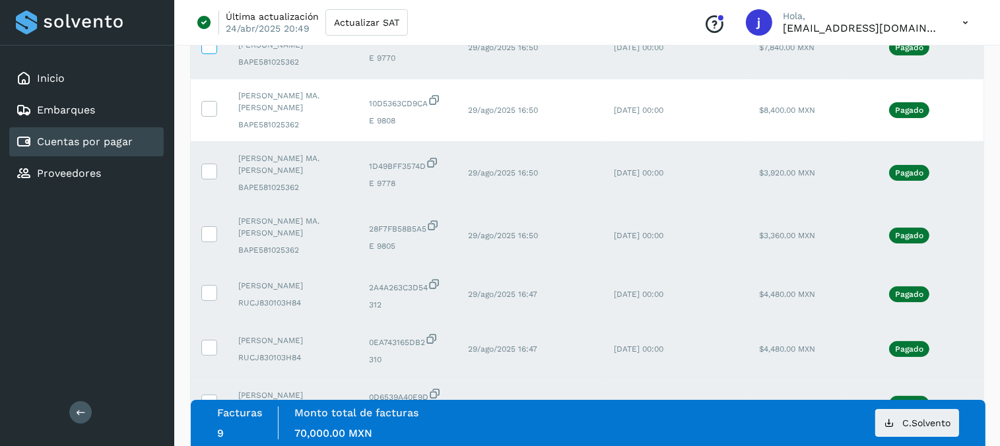
click at [211, 52] on label at bounding box center [209, 46] width 16 height 16
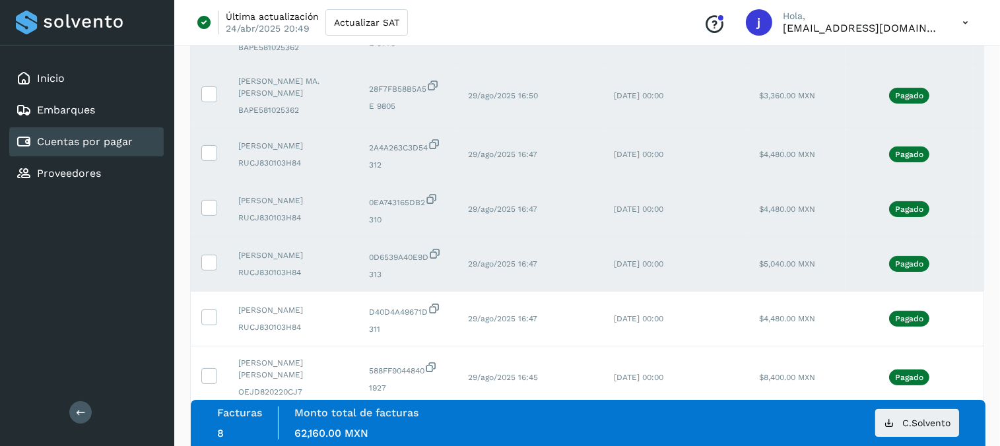
scroll to position [434, 0]
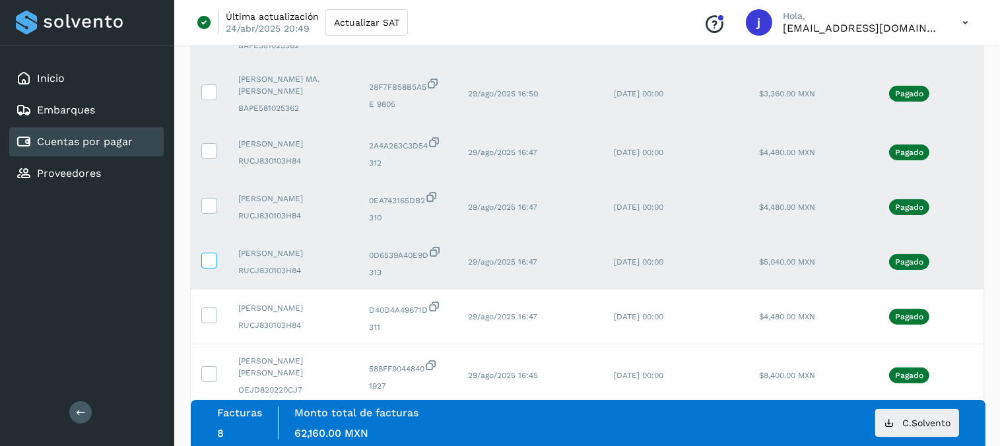
click at [207, 258] on icon at bounding box center [209, 260] width 14 height 14
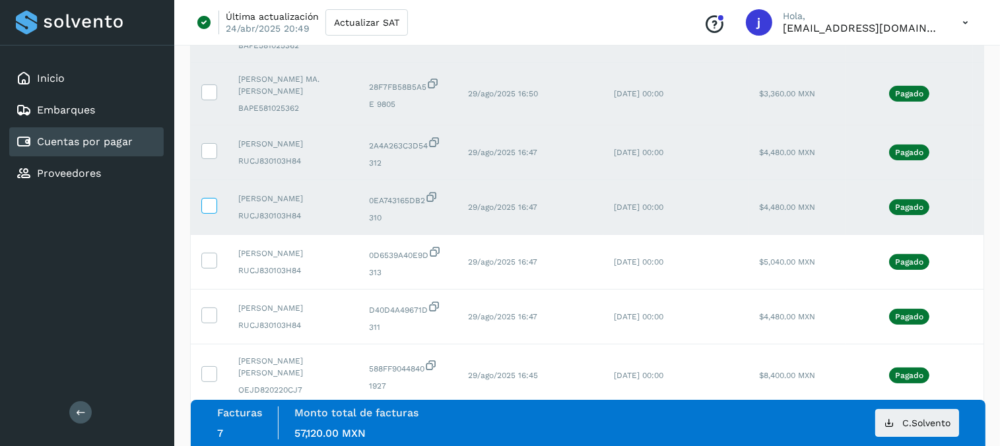
click at [207, 206] on icon at bounding box center [209, 205] width 14 height 14
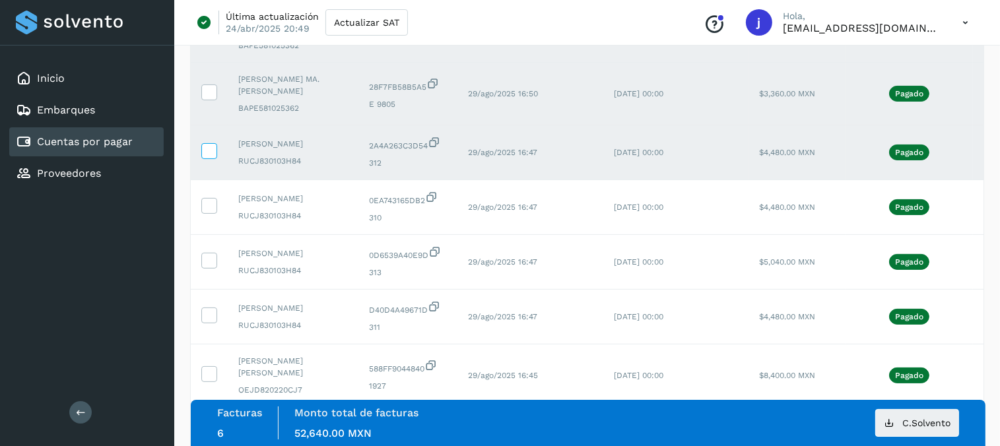
click at [207, 154] on icon at bounding box center [209, 150] width 14 height 14
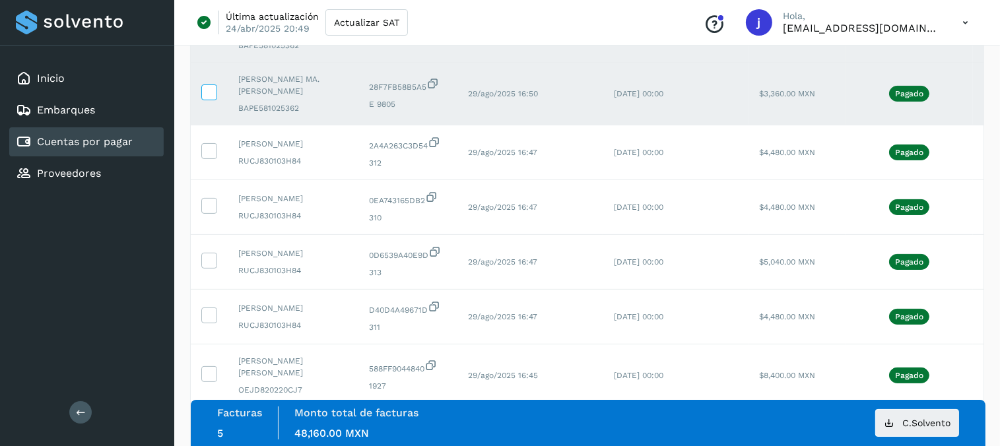
click at [211, 97] on span at bounding box center [209, 94] width 14 height 9
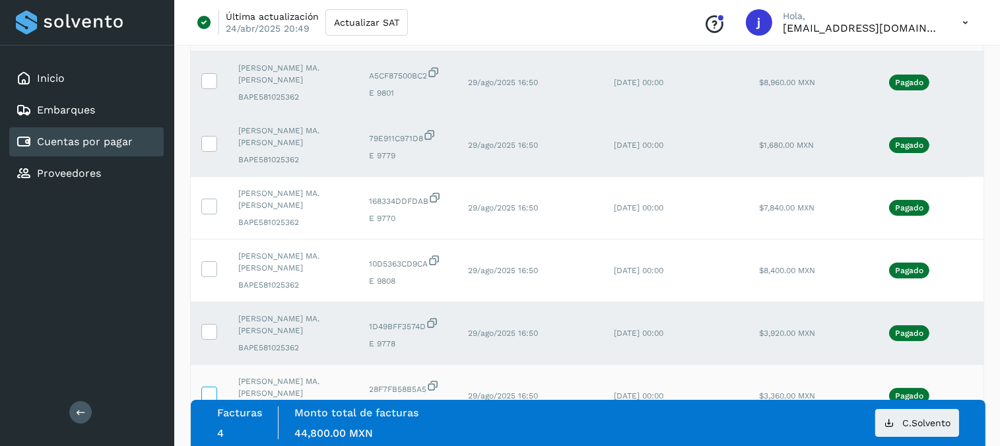
scroll to position [131, 0]
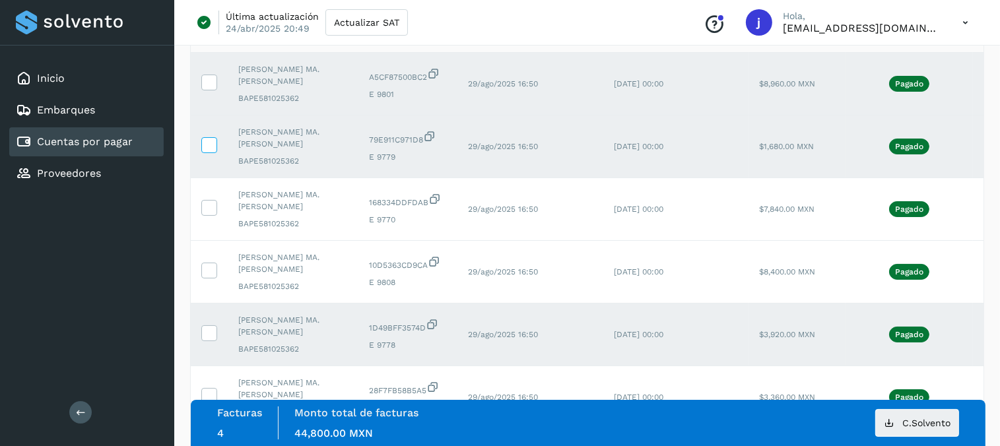
click at [213, 139] on icon at bounding box center [209, 144] width 14 height 14
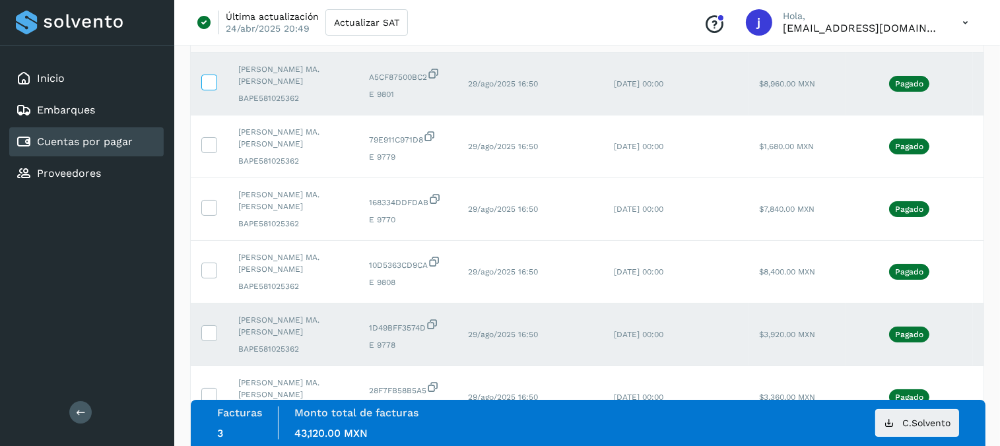
click at [209, 88] on span at bounding box center [209, 85] width 14 height 9
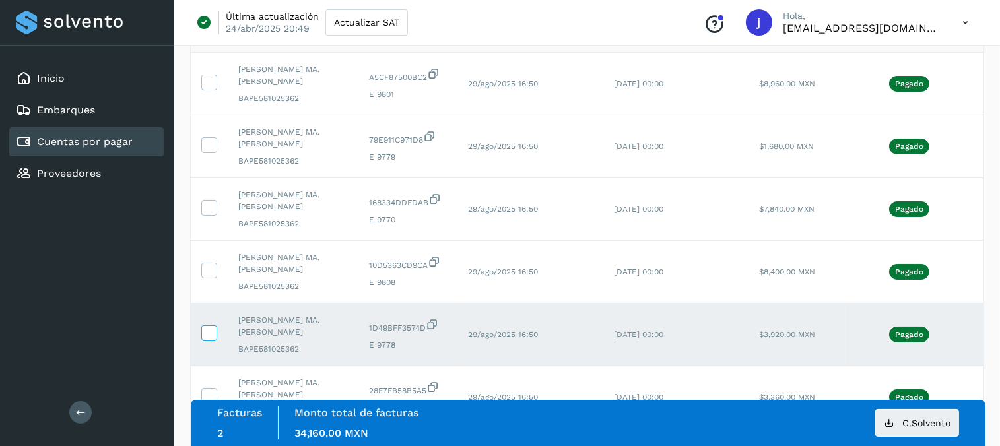
click at [211, 332] on icon at bounding box center [209, 332] width 14 height 14
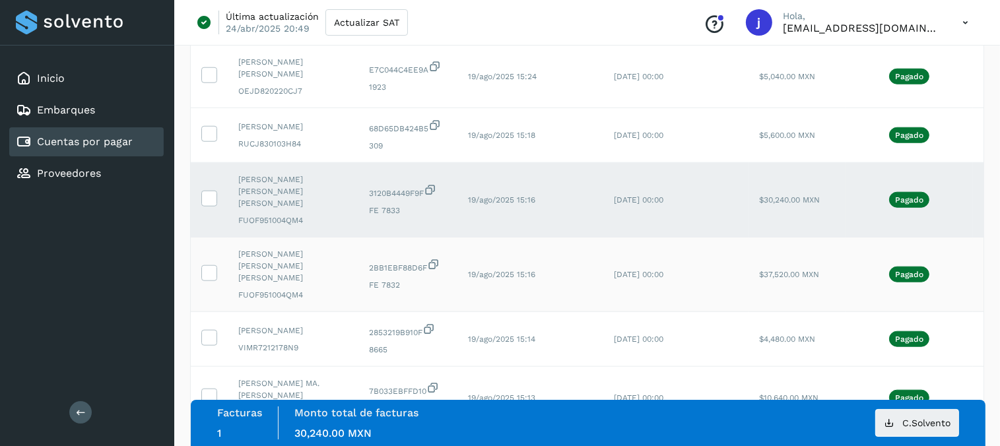
scroll to position [1489, 0]
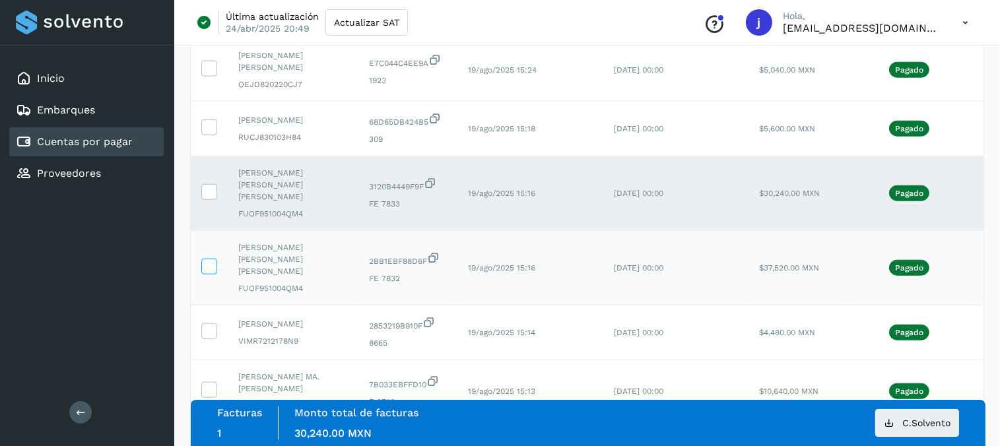
click at [209, 259] on icon at bounding box center [209, 266] width 14 height 14
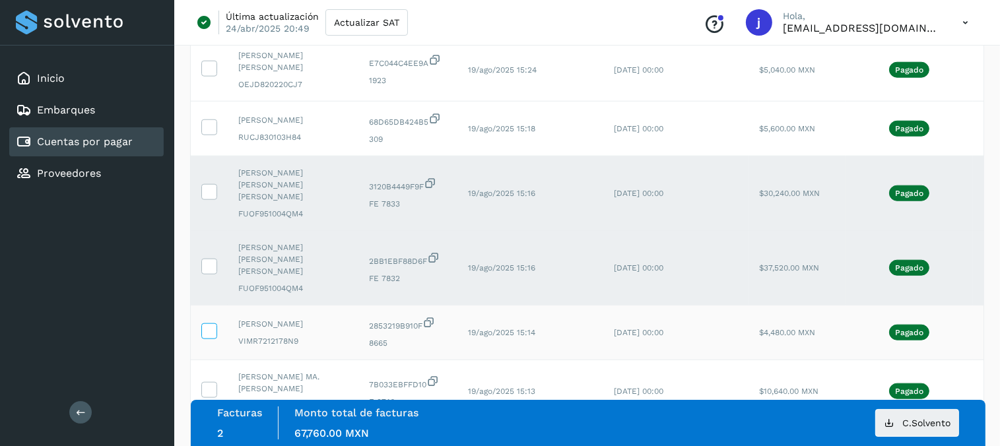
click at [211, 323] on icon at bounding box center [209, 330] width 14 height 14
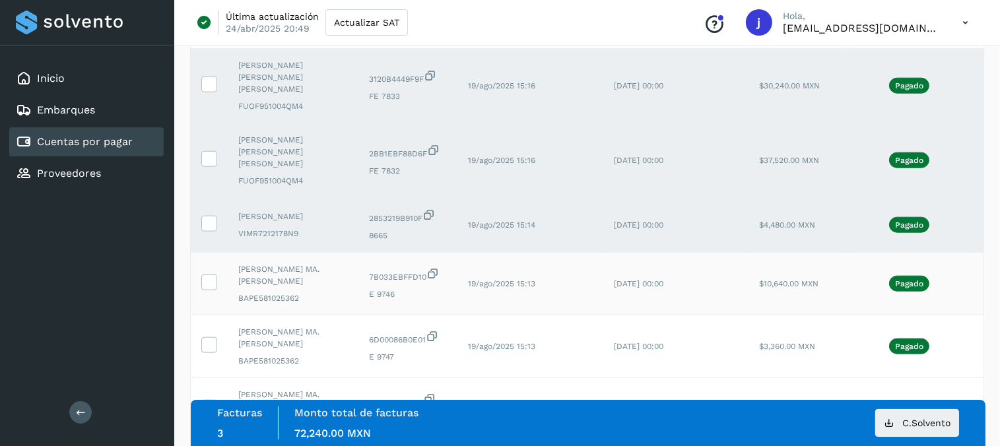
scroll to position [1598, 0]
click at [209, 274] on icon at bounding box center [209, 281] width 14 height 14
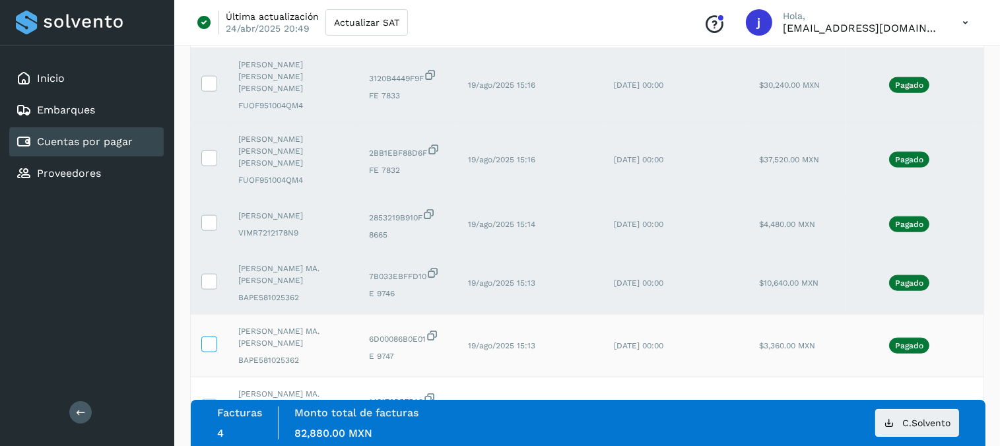
click at [216, 337] on label at bounding box center [209, 345] width 16 height 16
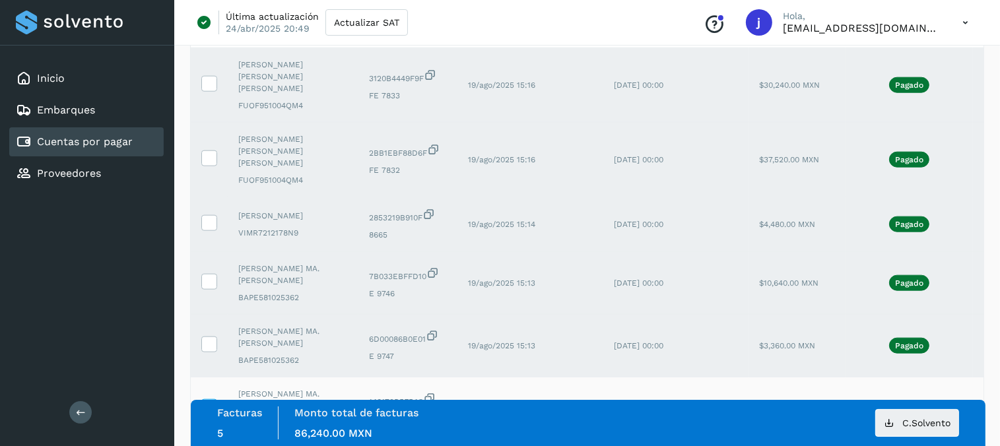
click at [214, 399] on icon at bounding box center [209, 406] width 14 height 14
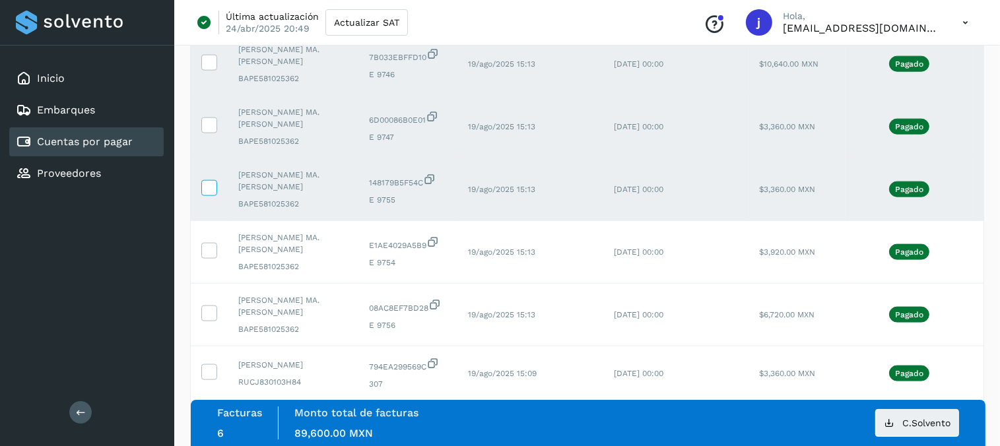
scroll to position [1818, 0]
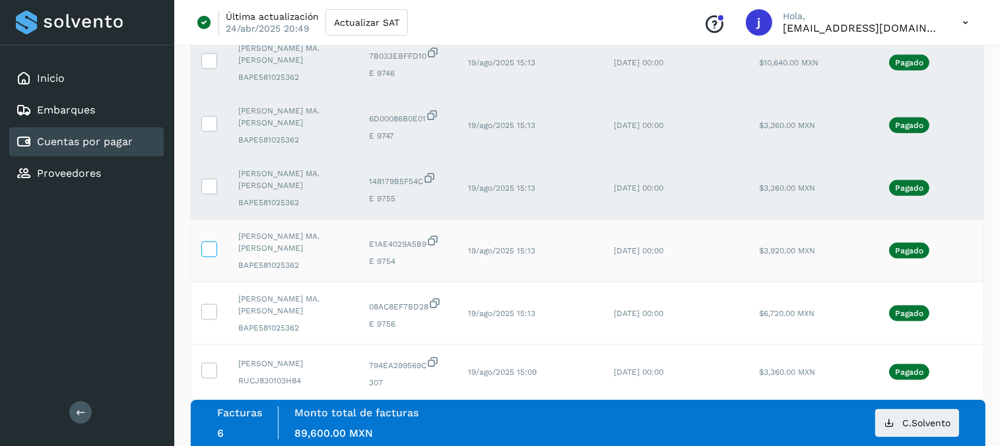
click at [211, 242] on icon at bounding box center [209, 249] width 14 height 14
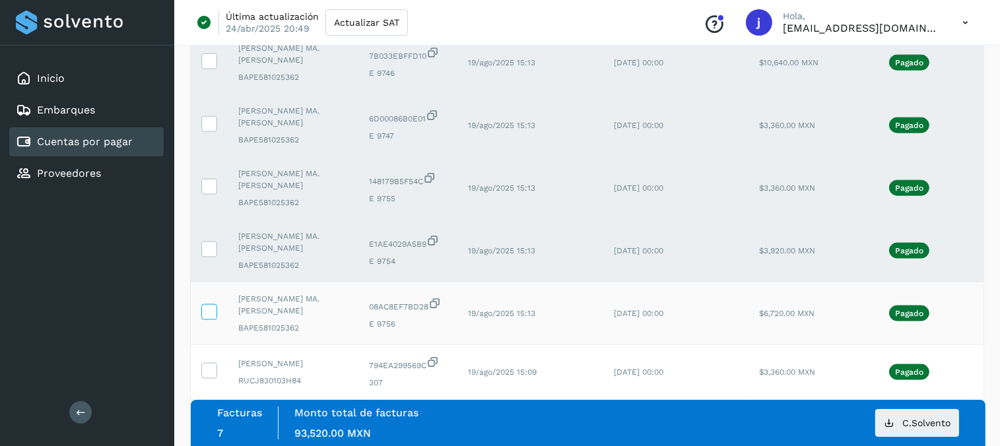
click at [204, 304] on icon at bounding box center [209, 311] width 14 height 14
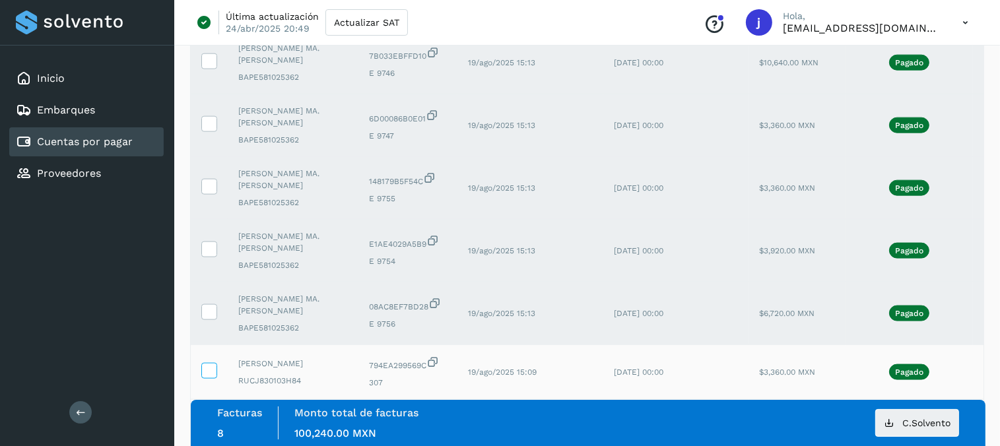
click at [205, 363] on icon at bounding box center [209, 370] width 14 height 14
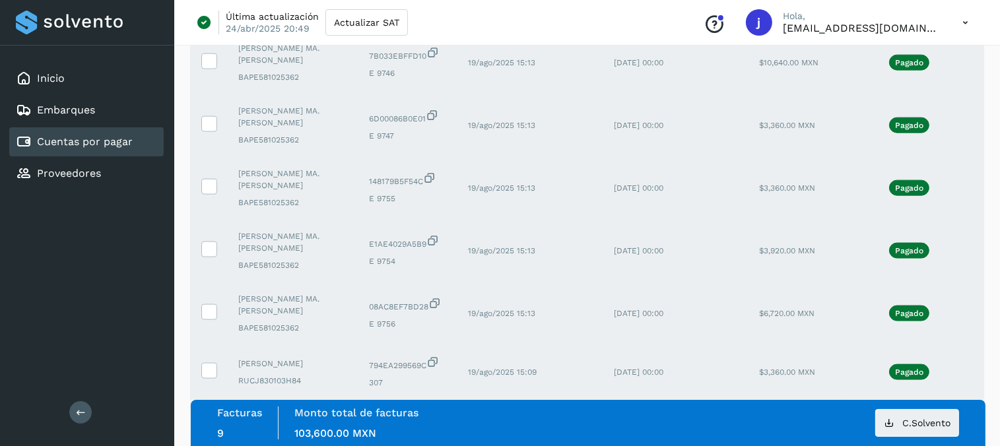
click at [211, 418] on icon at bounding box center [209, 425] width 14 height 14
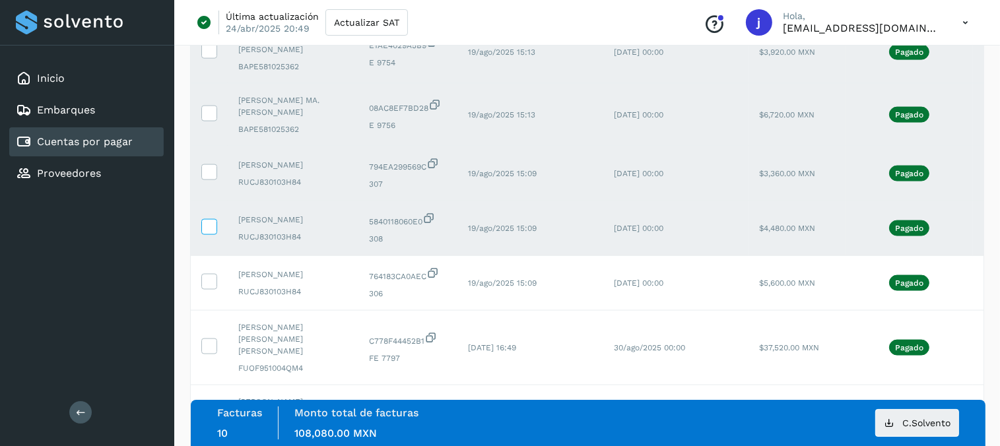
scroll to position [2018, 0]
click at [210, 273] on icon at bounding box center [209, 280] width 14 height 14
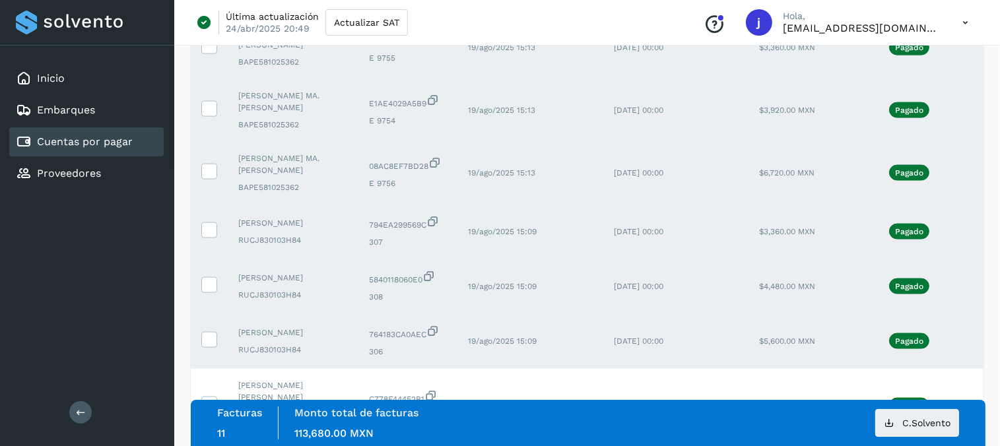
scroll to position [1962, 0]
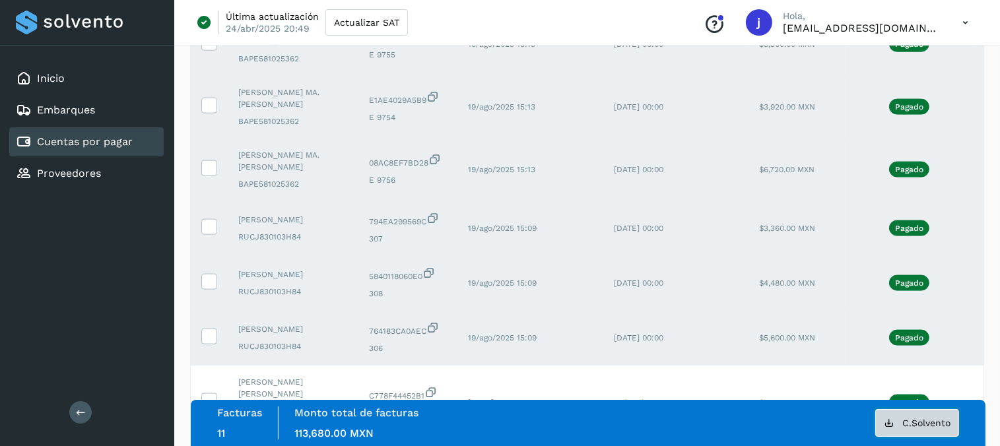
click at [903, 413] on button "C.Solvento" at bounding box center [917, 423] width 84 height 28
